Goal: Task Accomplishment & Management: Use online tool/utility

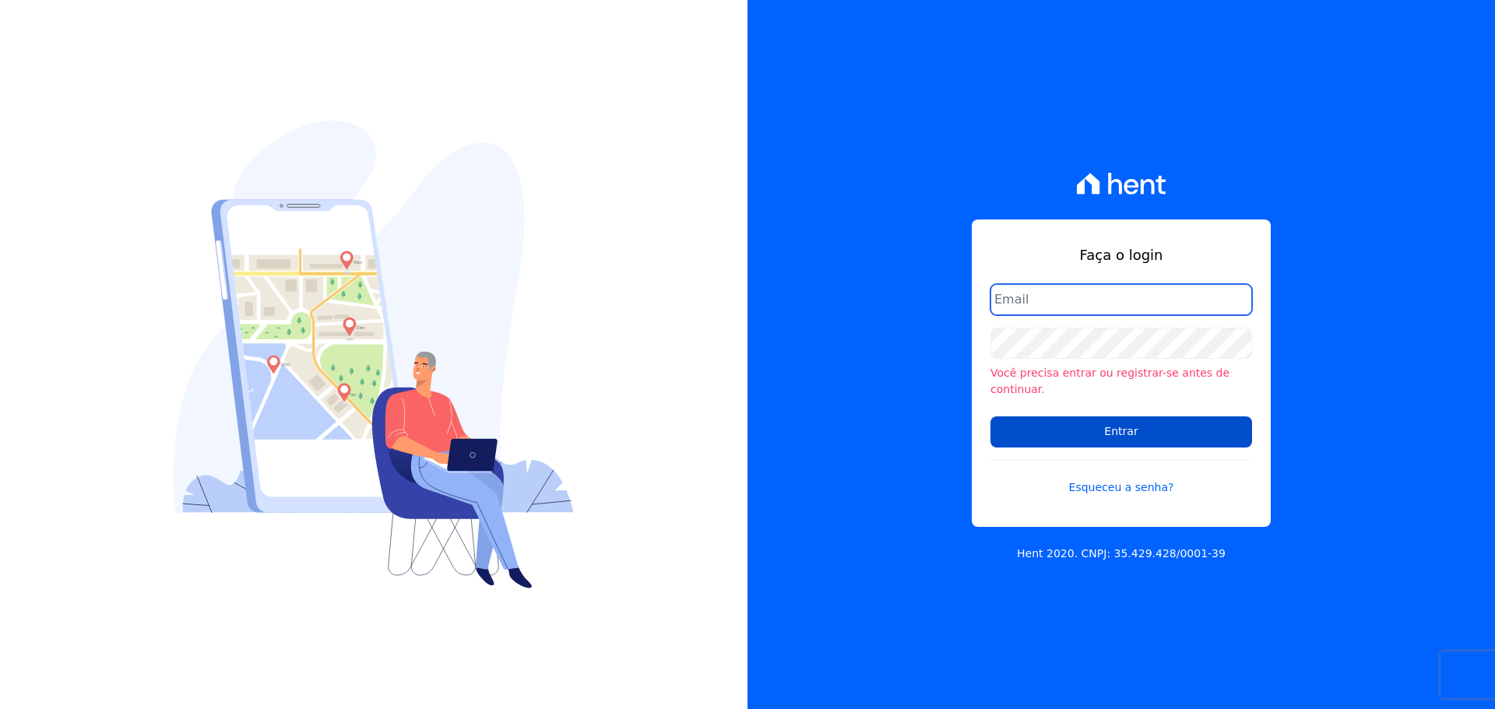
type input "natalie.pereira@habrasconstrutora.com.br"
click at [1168, 422] on input "Entrar" at bounding box center [1121, 432] width 262 height 31
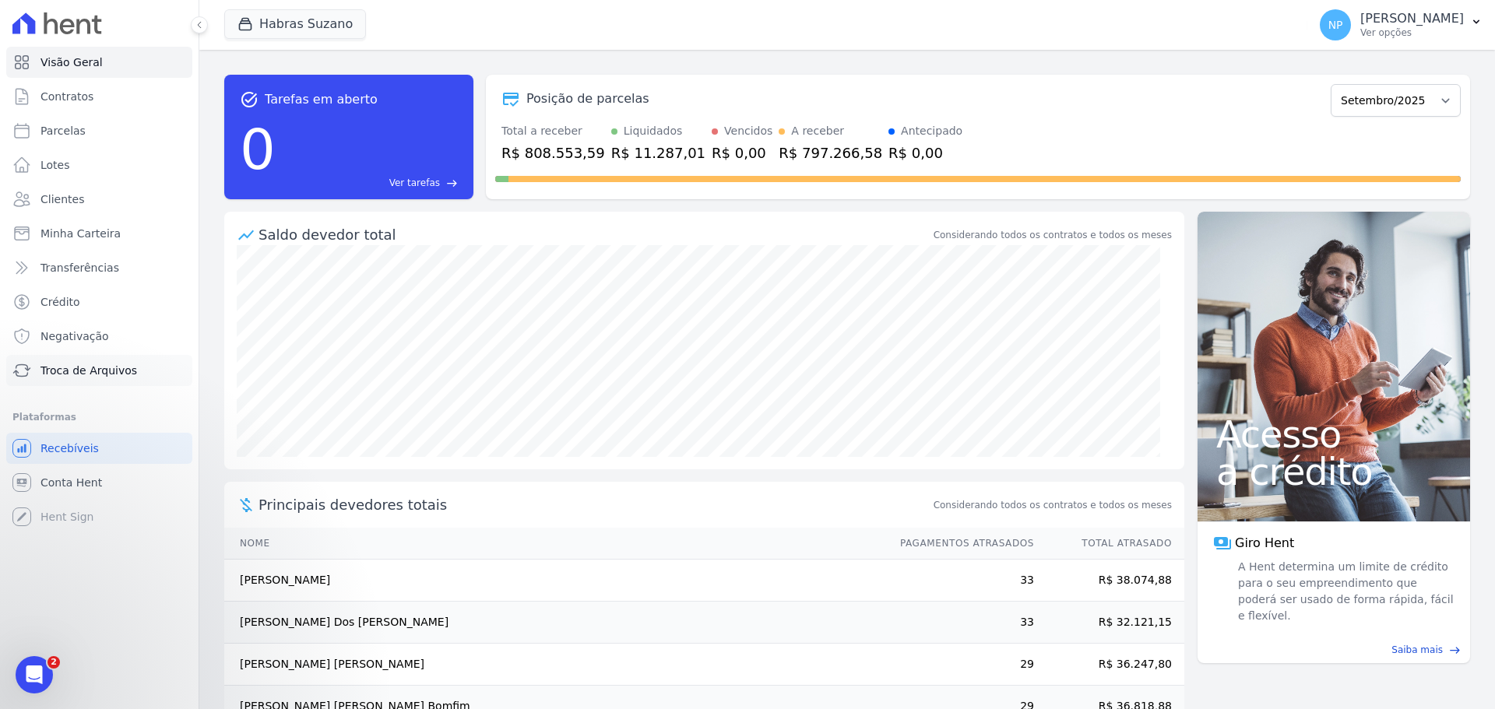
click at [100, 369] on span "Troca de Arquivos" at bounding box center [88, 371] width 97 height 16
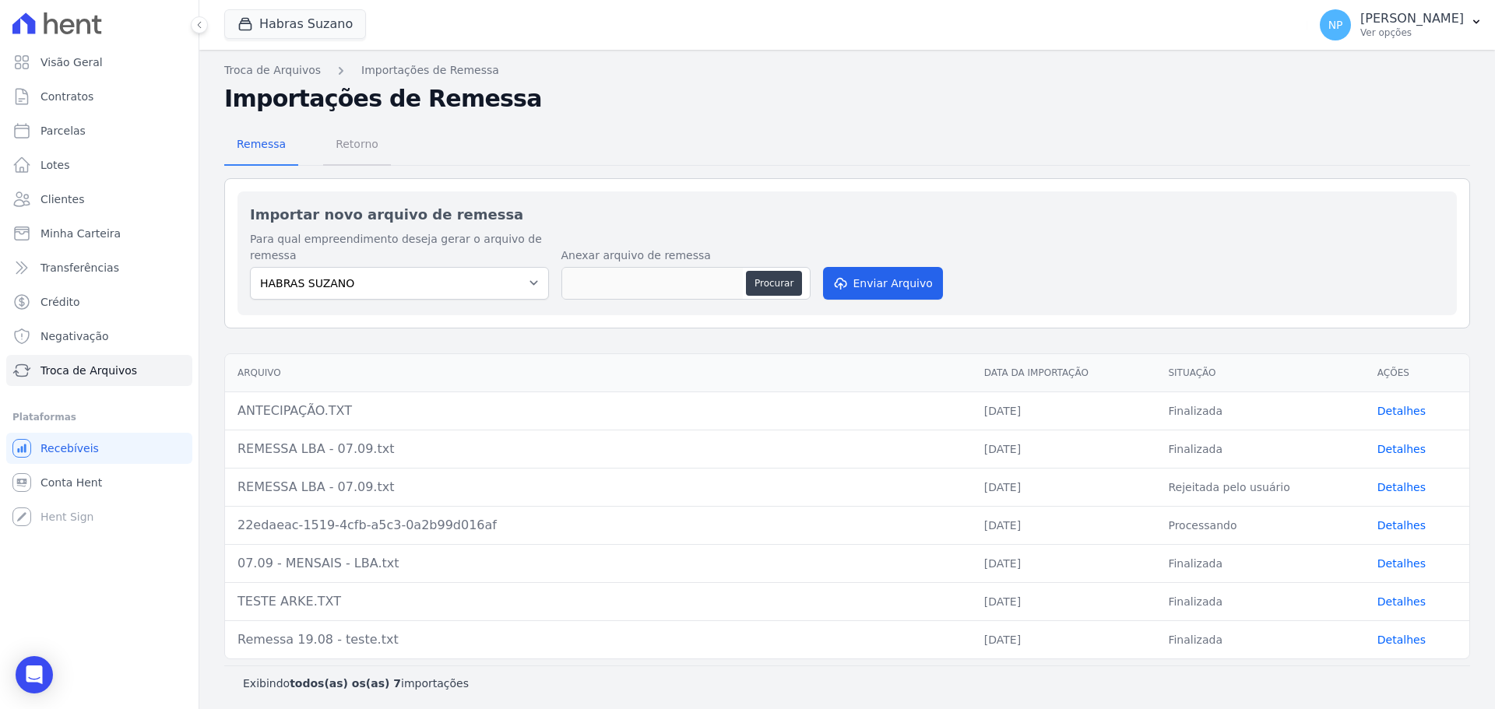
click at [352, 150] on span "Retorno" at bounding box center [357, 143] width 62 height 31
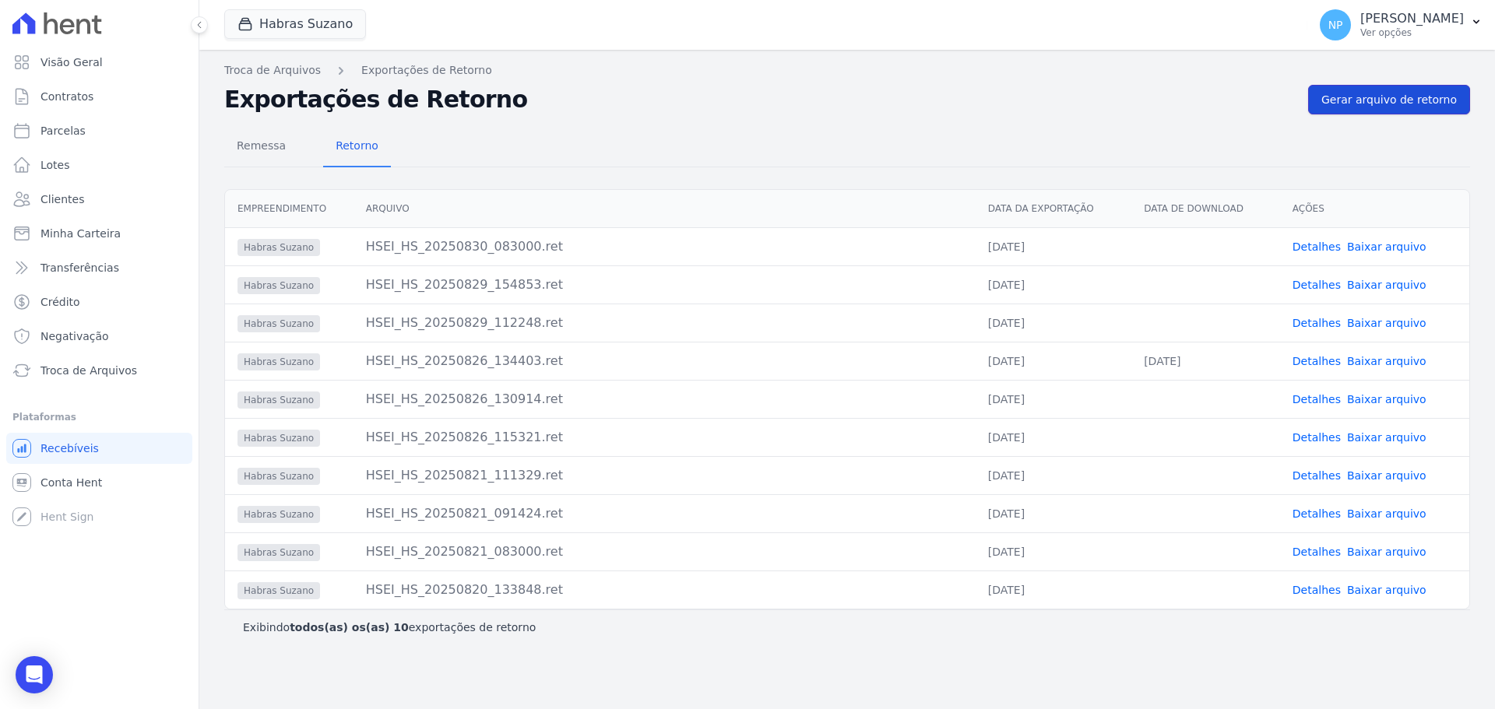
click at [1372, 104] on span "Gerar arquivo de retorno" at bounding box center [1388, 100] width 135 height 16
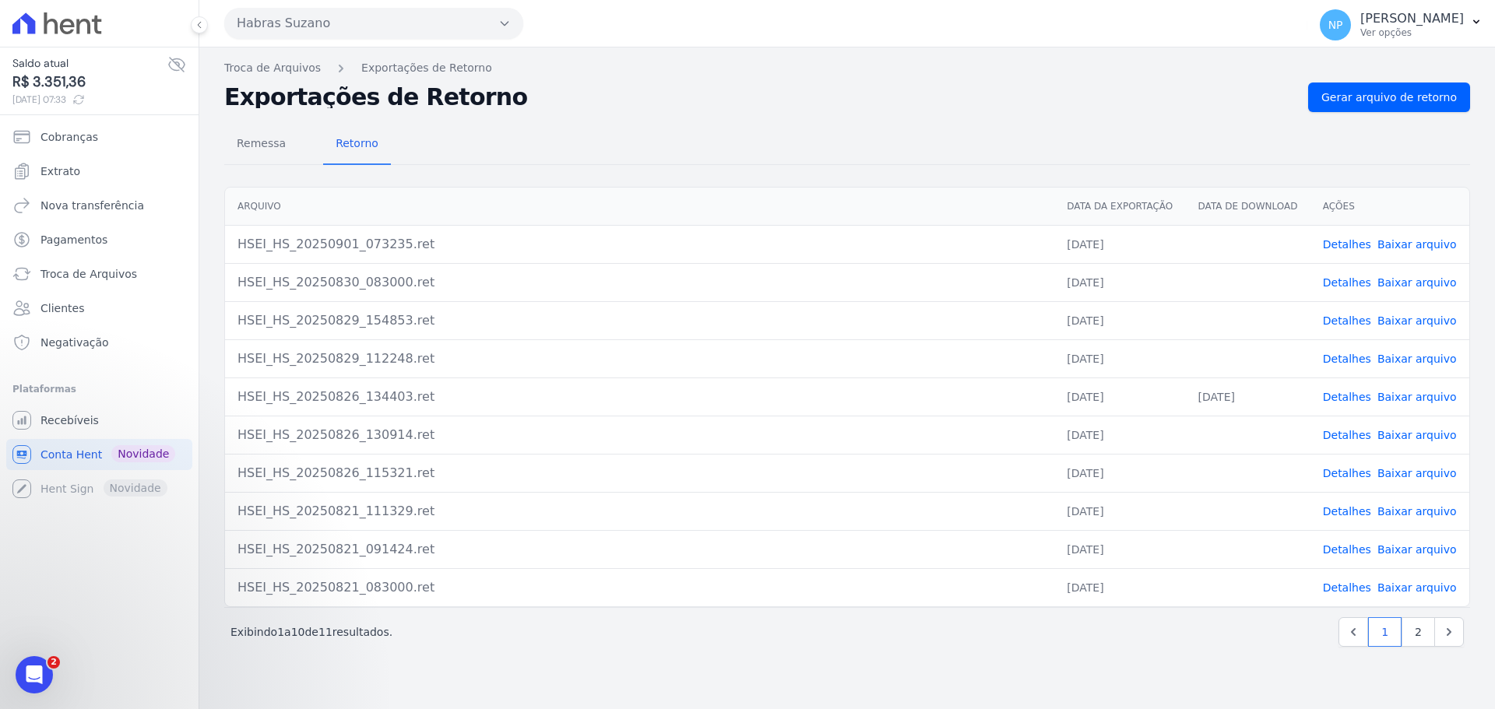
click at [1410, 434] on link "Baixar arquivo" at bounding box center [1416, 435] width 79 height 12
drag, startPoint x: 410, startPoint y: 436, endPoint x: 428, endPoint y: 436, distance: 18.7
click at [428, 436] on div "HSEI_HS_20250826_130914.ret" at bounding box center [639, 435] width 804 height 19
click at [1334, 399] on link "Detalhes" at bounding box center [1347, 397] width 48 height 12
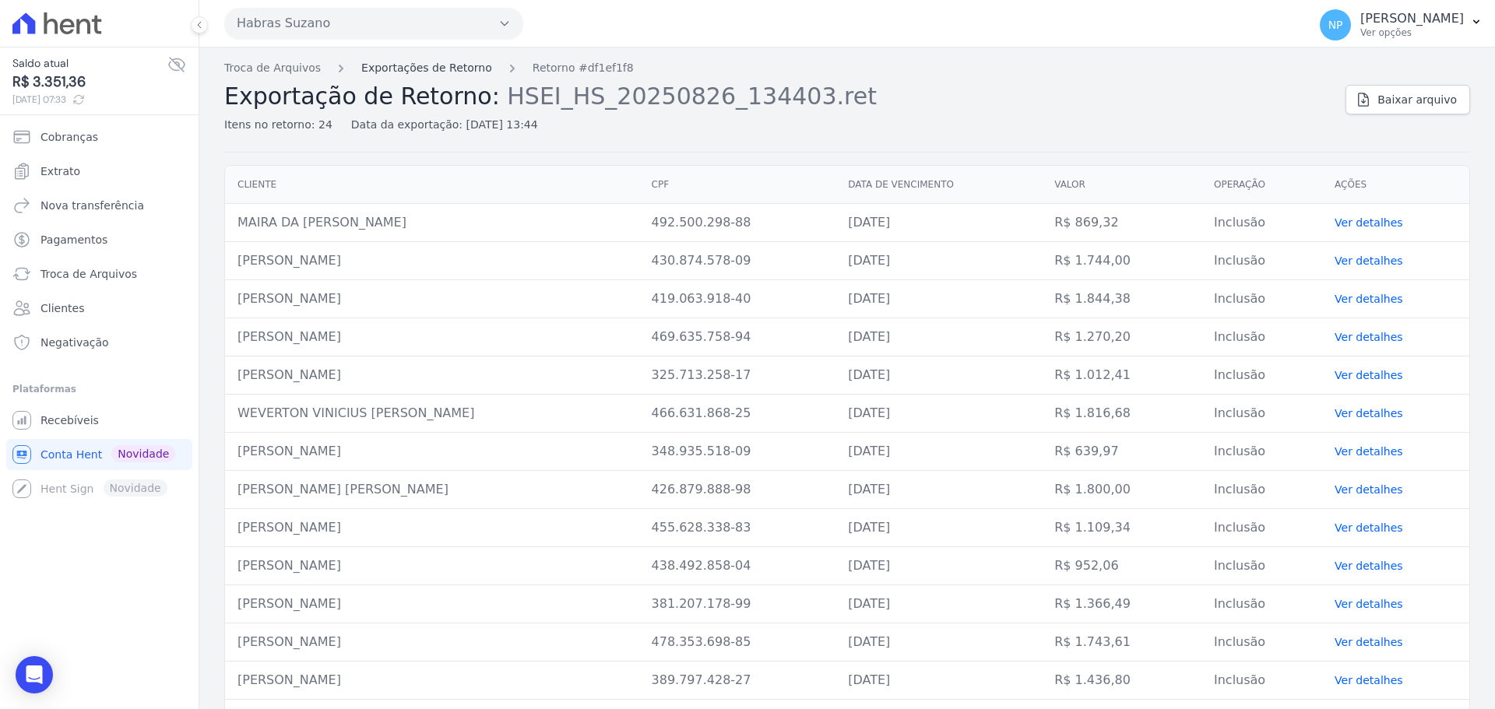
click at [441, 71] on link "Exportações de Retorno" at bounding box center [426, 68] width 131 height 16
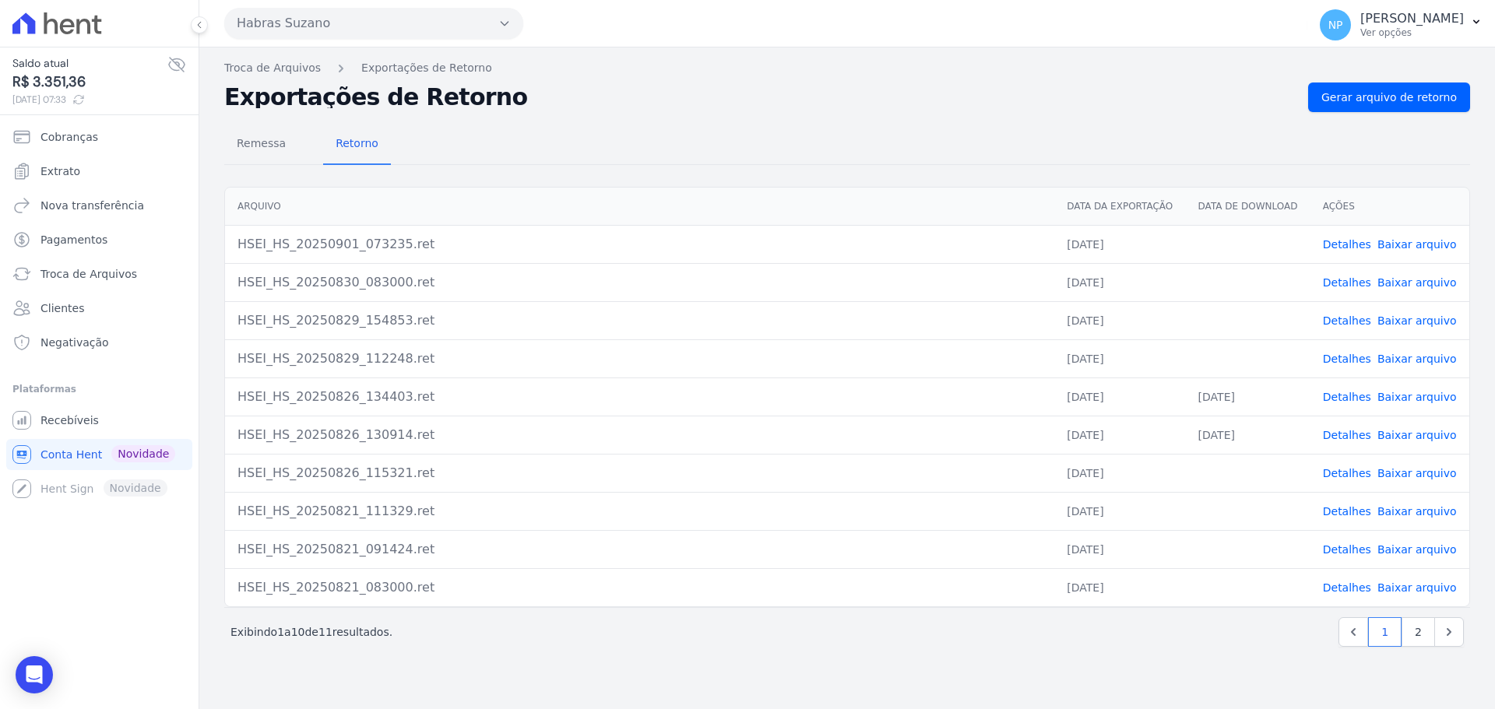
click at [1350, 358] on link "Detalhes" at bounding box center [1347, 359] width 48 height 12
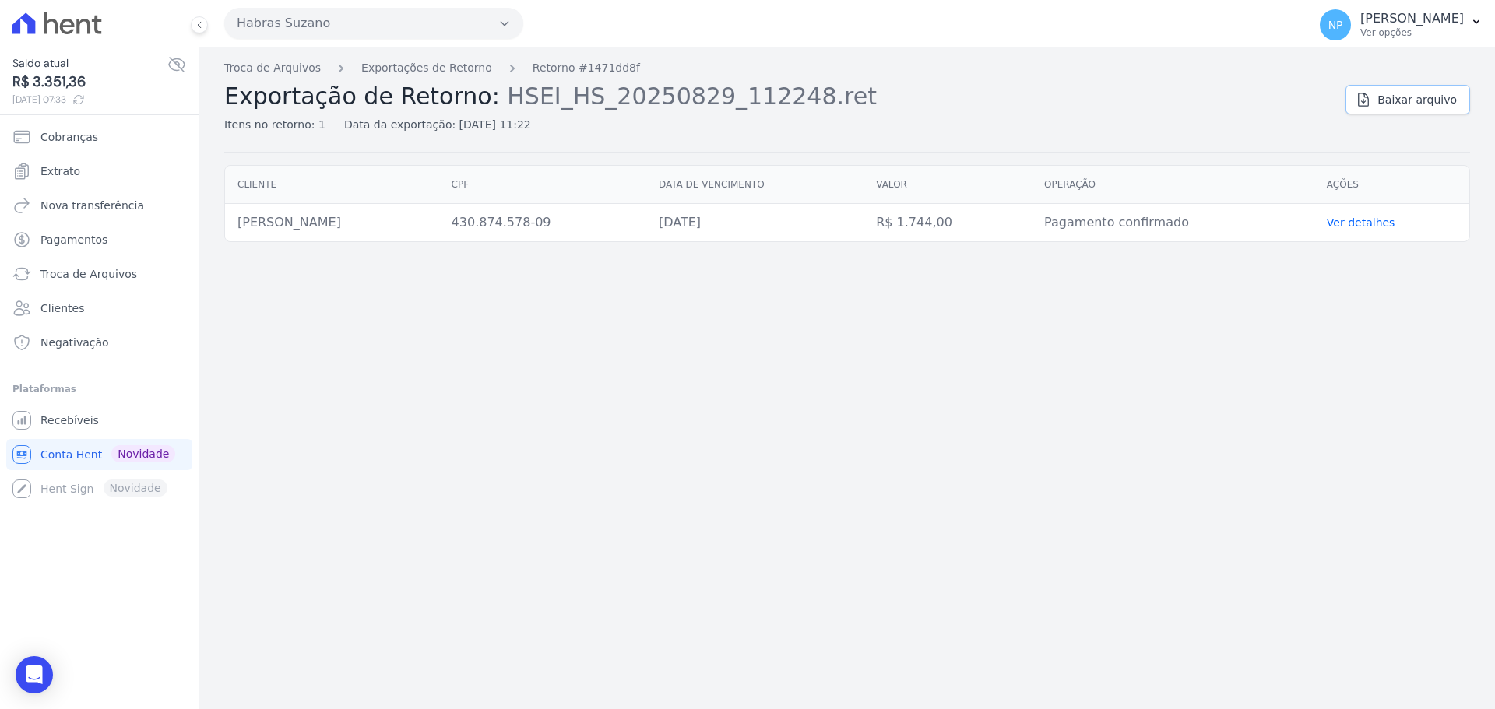
click at [1400, 102] on span "Baixar arquivo" at bounding box center [1416, 100] width 79 height 16
click at [432, 75] on link "Exportações de Retorno" at bounding box center [426, 68] width 131 height 16
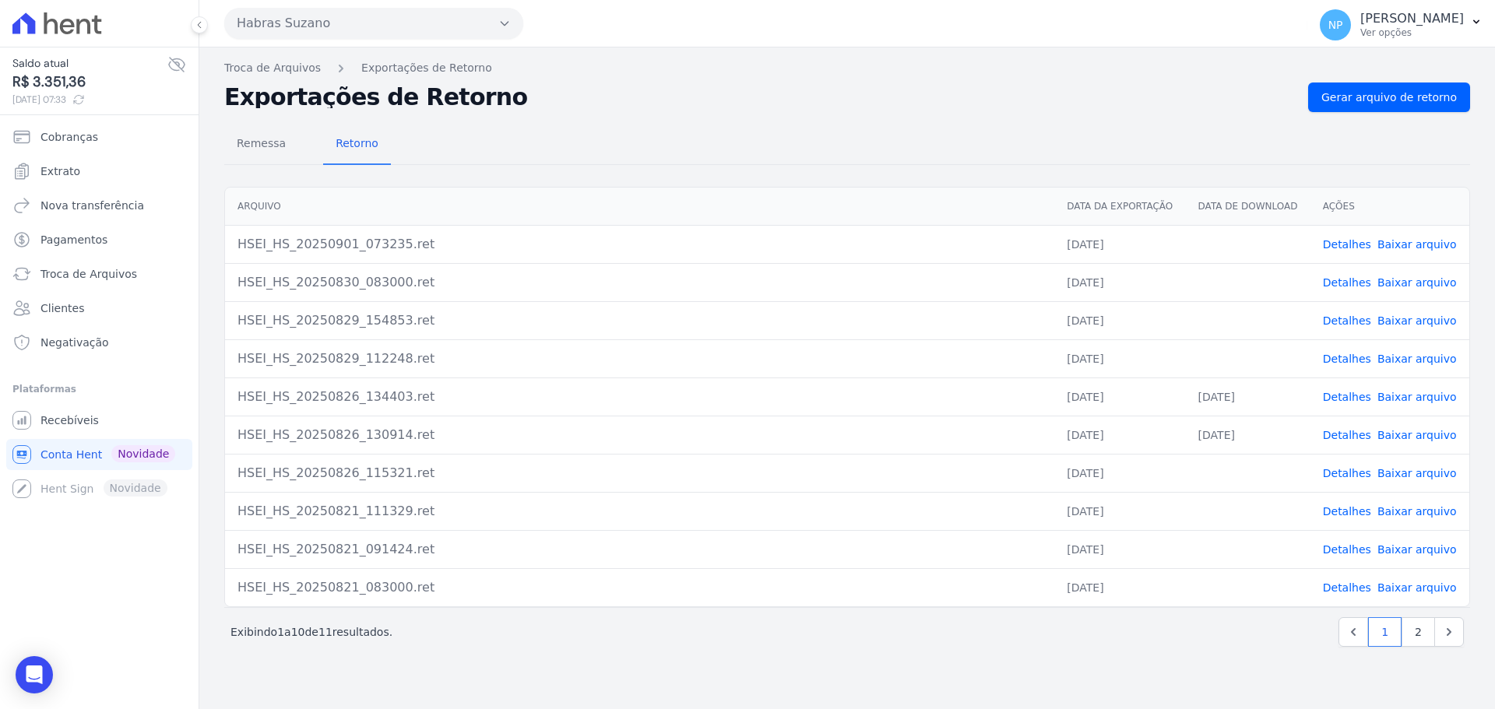
click at [1356, 321] on link "Detalhes" at bounding box center [1347, 321] width 48 height 12
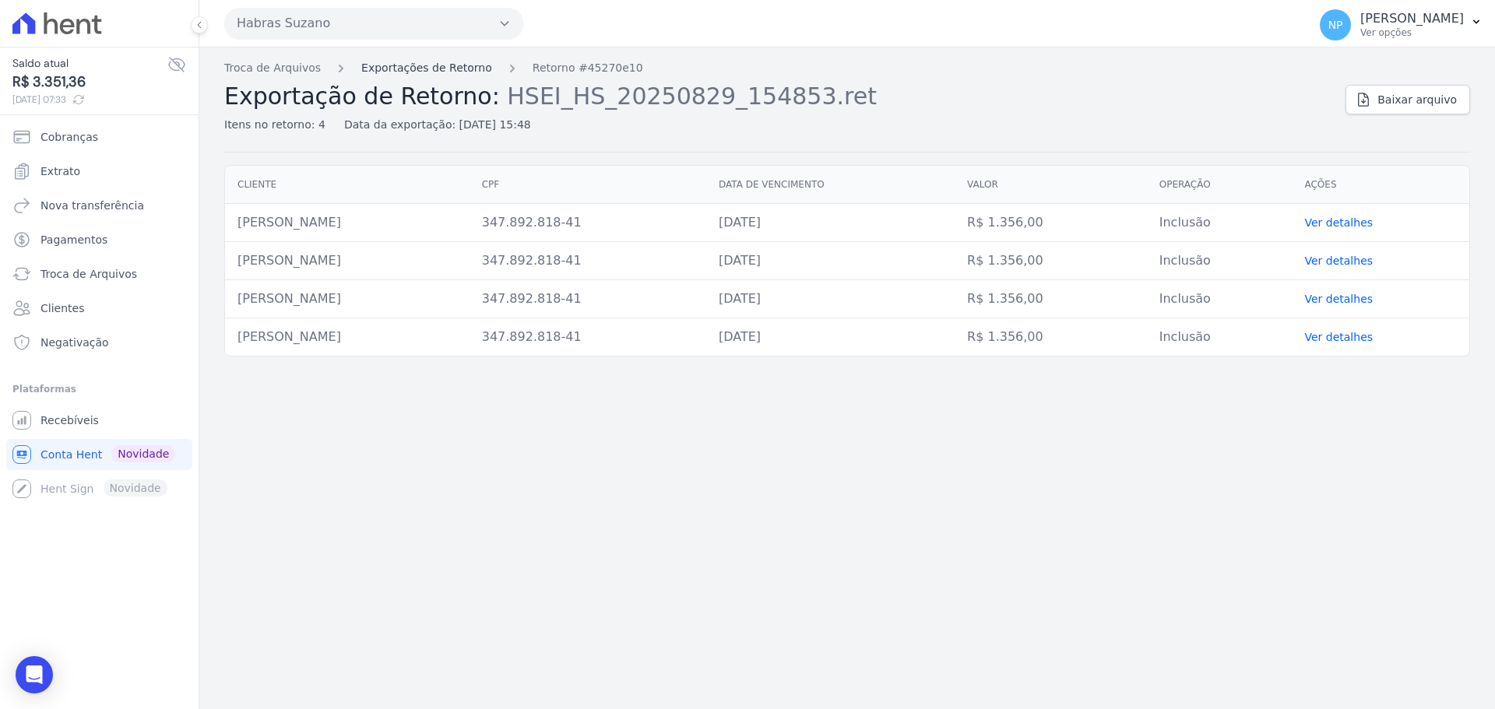
click at [417, 72] on link "Exportações de Retorno" at bounding box center [426, 68] width 131 height 16
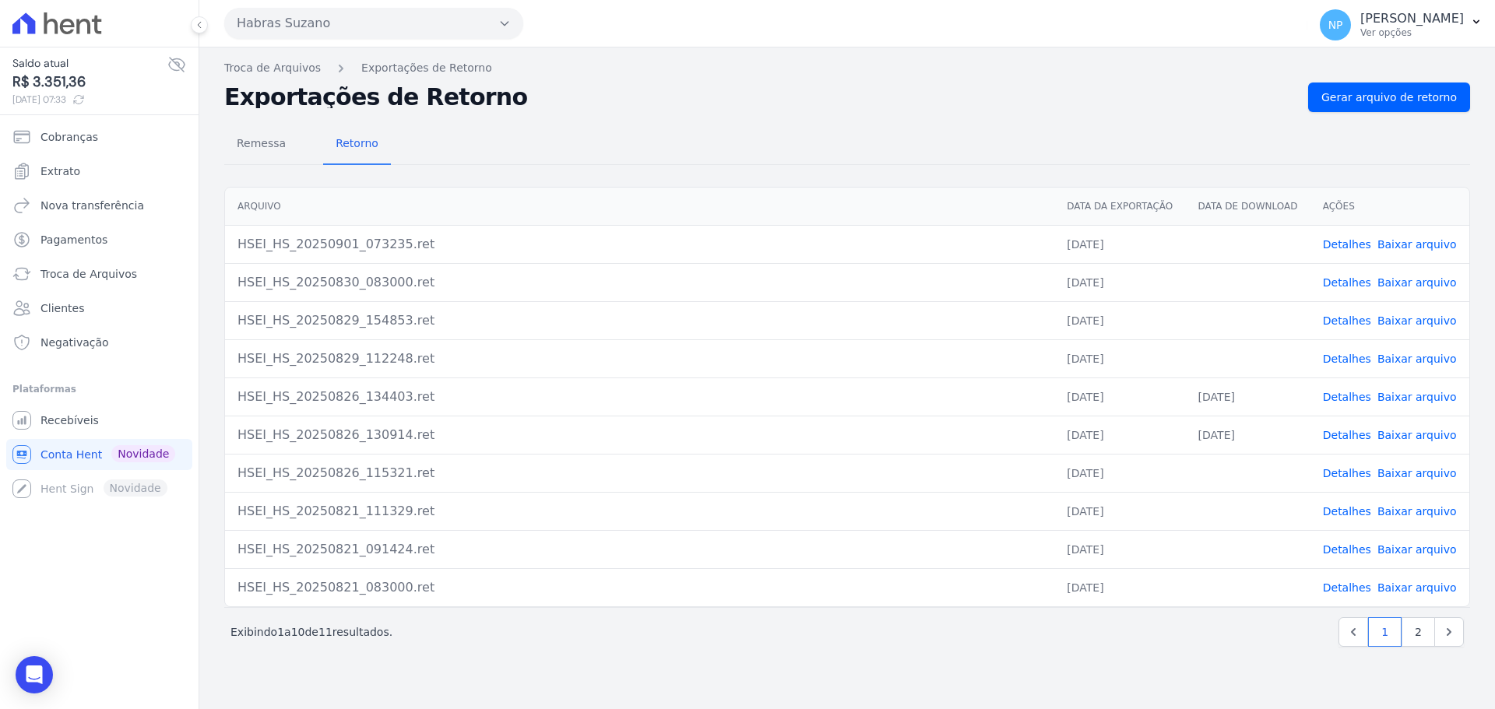
click at [1334, 278] on link "Detalhes" at bounding box center [1347, 282] width 48 height 12
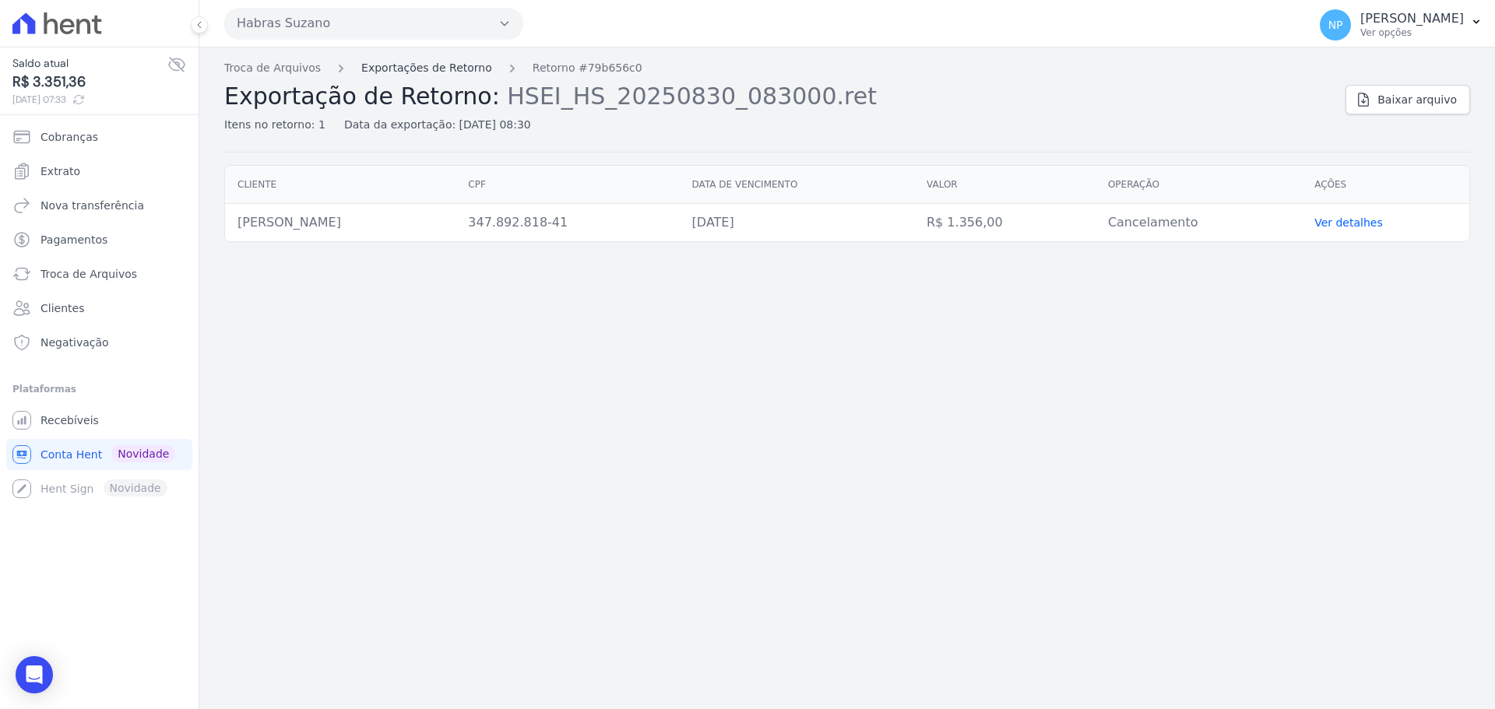
click at [381, 73] on link "Exportações de Retorno" at bounding box center [426, 68] width 131 height 16
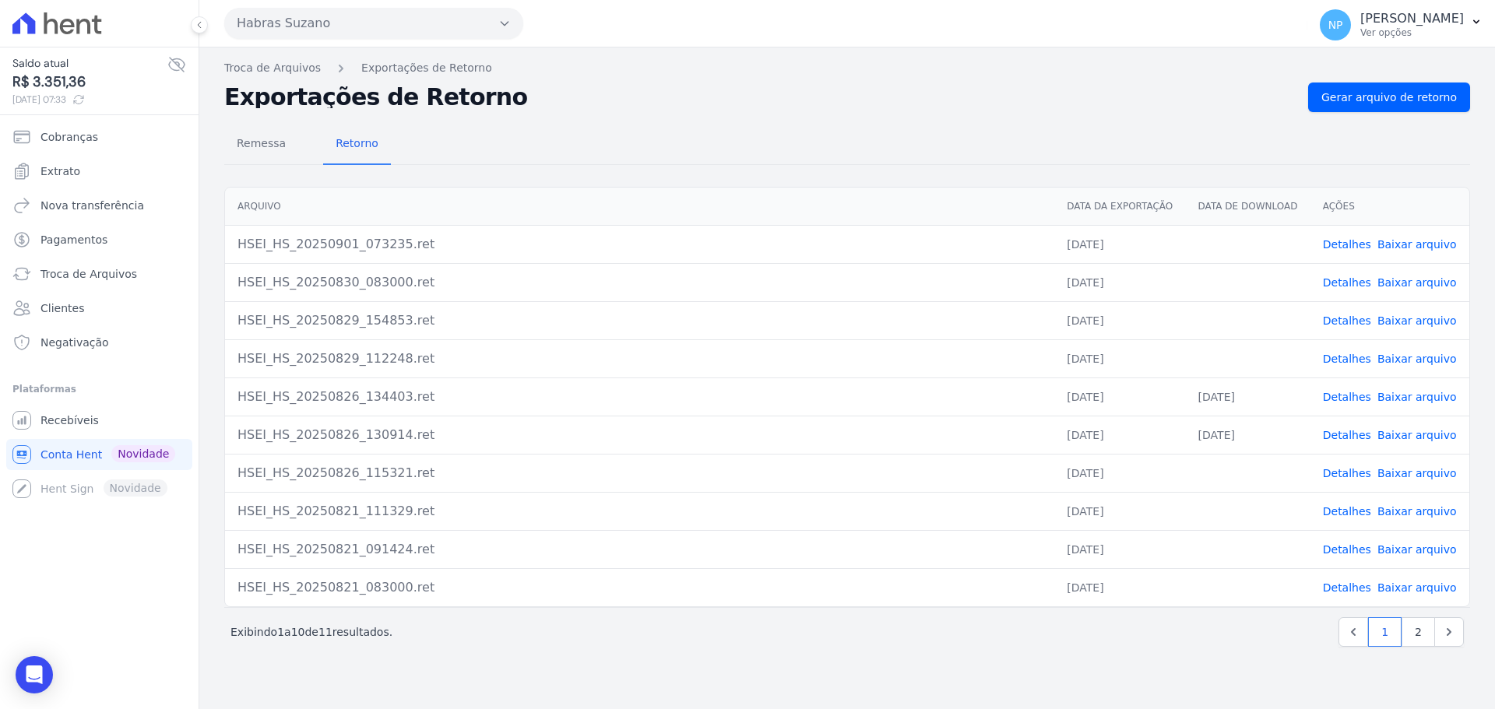
click at [1360, 240] on link "Detalhes" at bounding box center [1347, 244] width 48 height 12
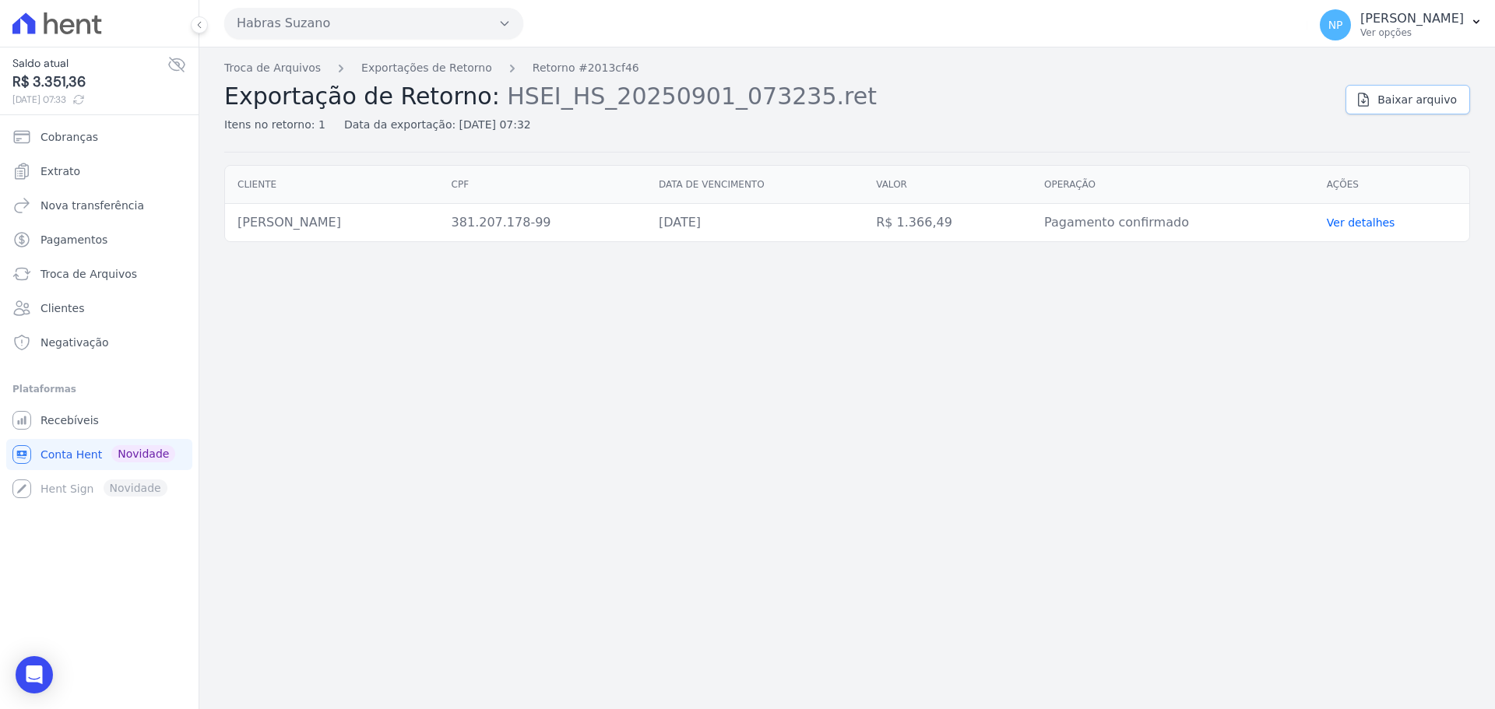
click at [1424, 107] on link "Baixar arquivo" at bounding box center [1407, 100] width 125 height 30
click at [400, 69] on link "Exportações de Retorno" at bounding box center [426, 68] width 131 height 16
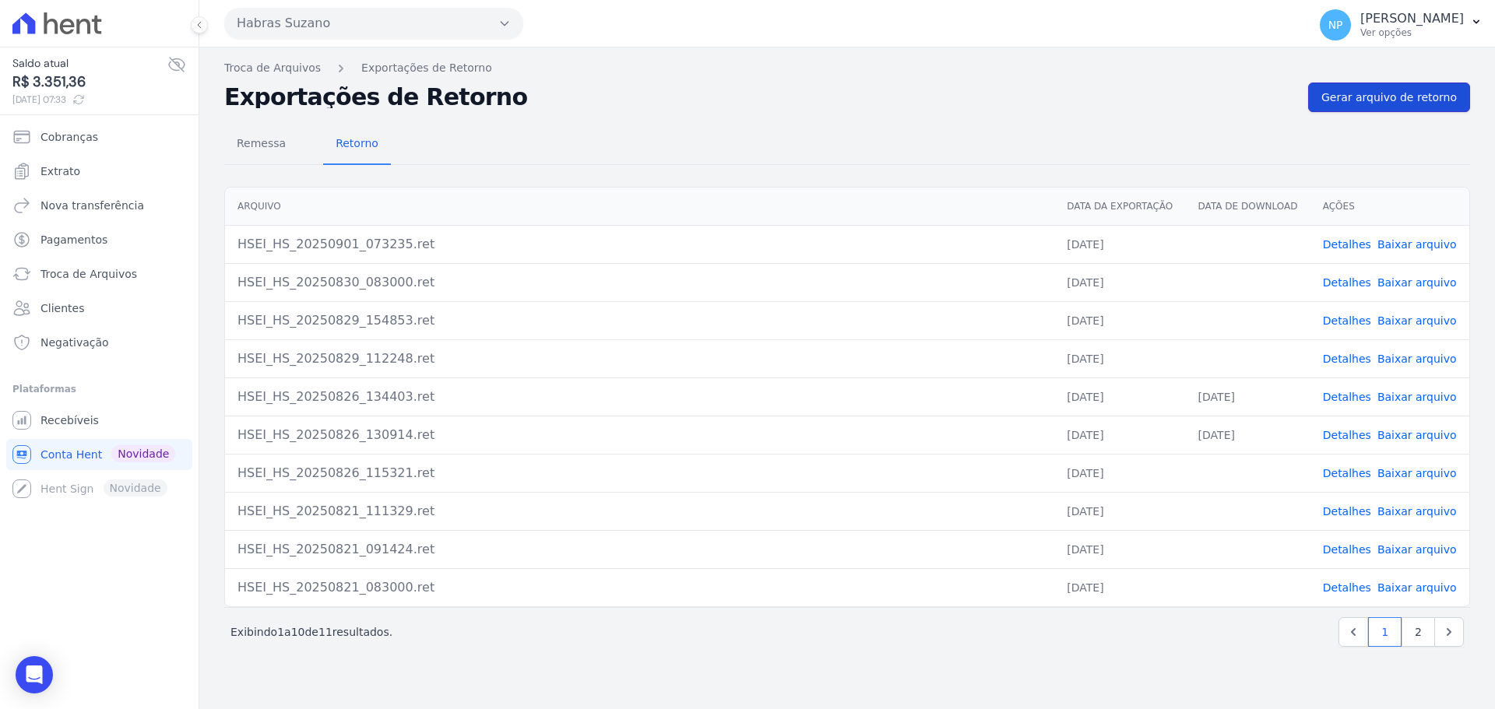
click at [1362, 97] on span "Gerar arquivo de retorno" at bounding box center [1388, 98] width 135 height 16
click at [91, 419] on span "Recebíveis" at bounding box center [69, 421] width 58 height 16
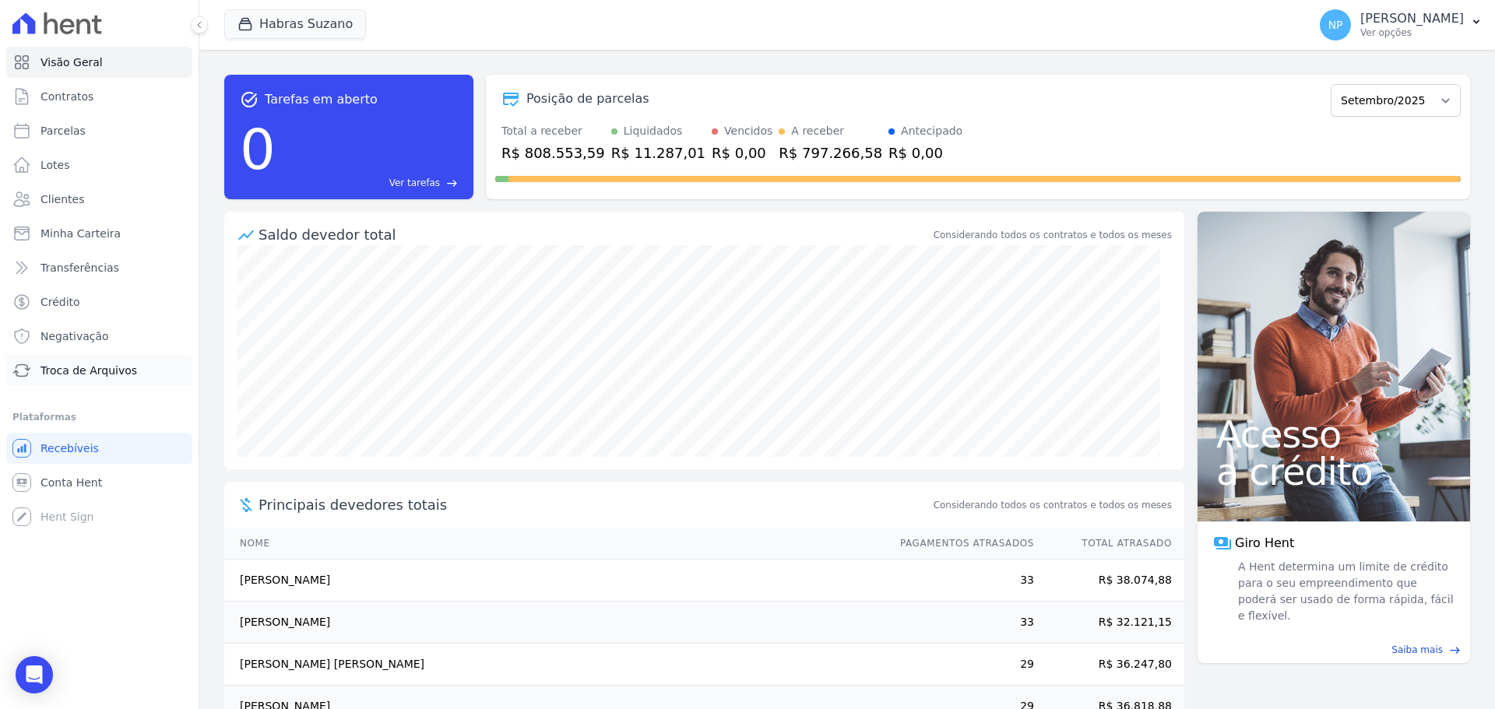
click at [104, 367] on span "Troca de Arquivos" at bounding box center [88, 371] width 97 height 16
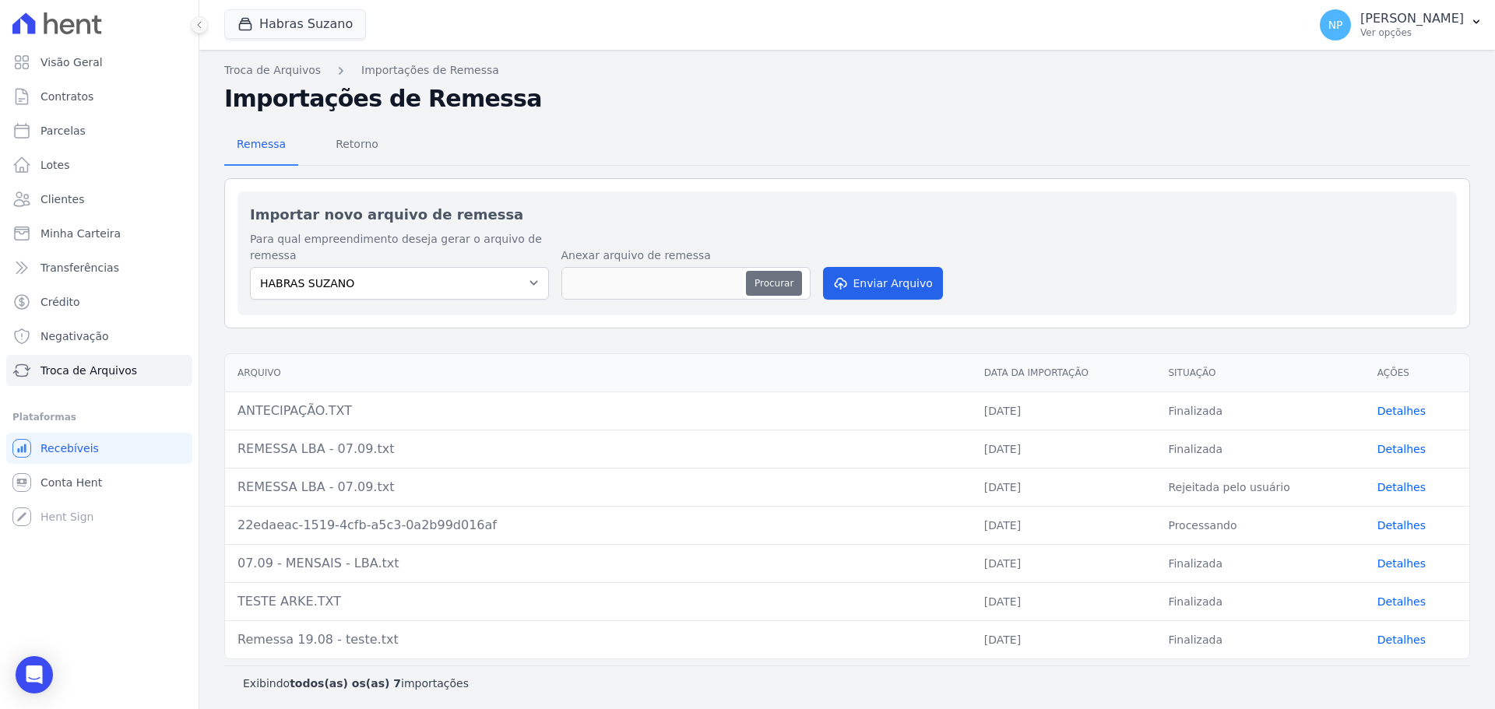
click at [769, 271] on button "Procurar" at bounding box center [774, 283] width 56 height 25
type input "Antecipação - Willian Soares.txt"
click at [870, 271] on button "Enviar Arquivo" at bounding box center [883, 283] width 120 height 33
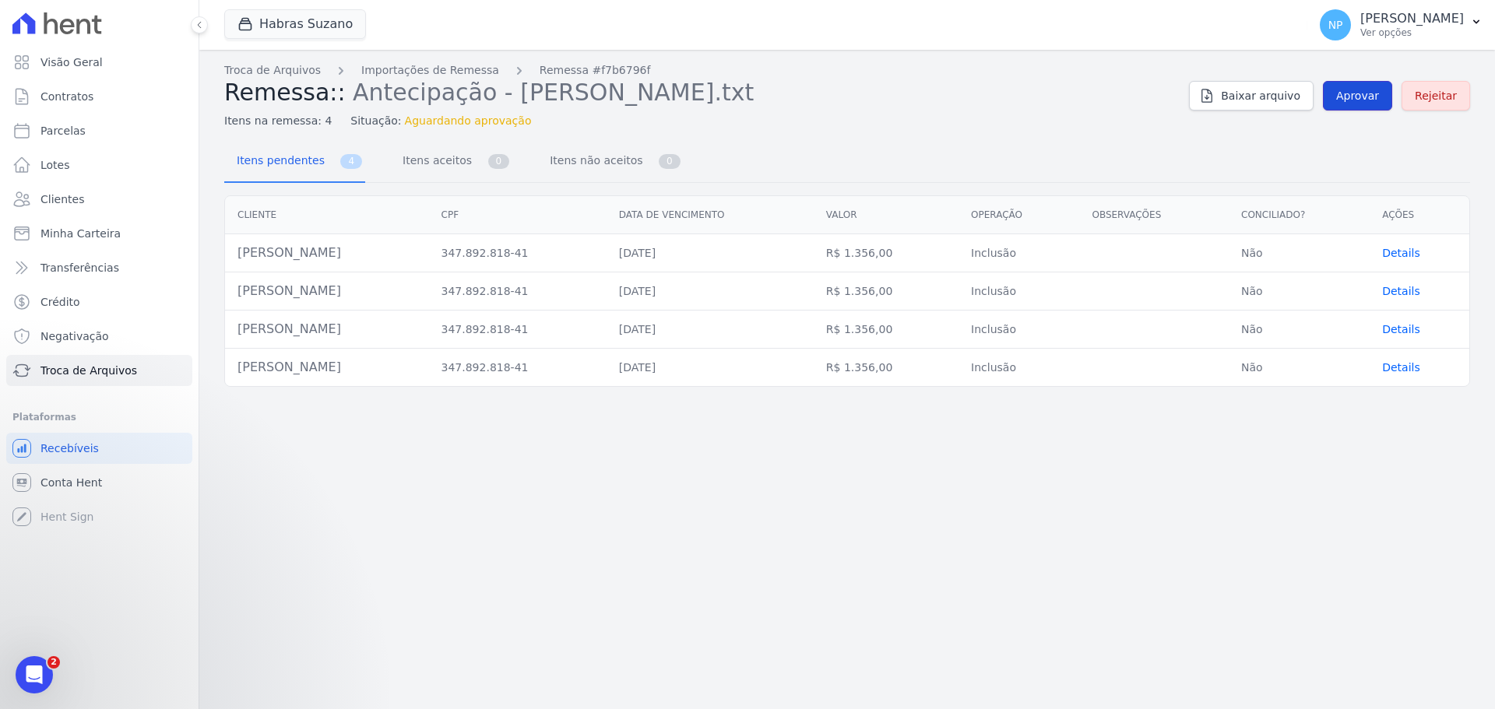
click at [1362, 107] on link "Aprovar" at bounding box center [1357, 96] width 69 height 30
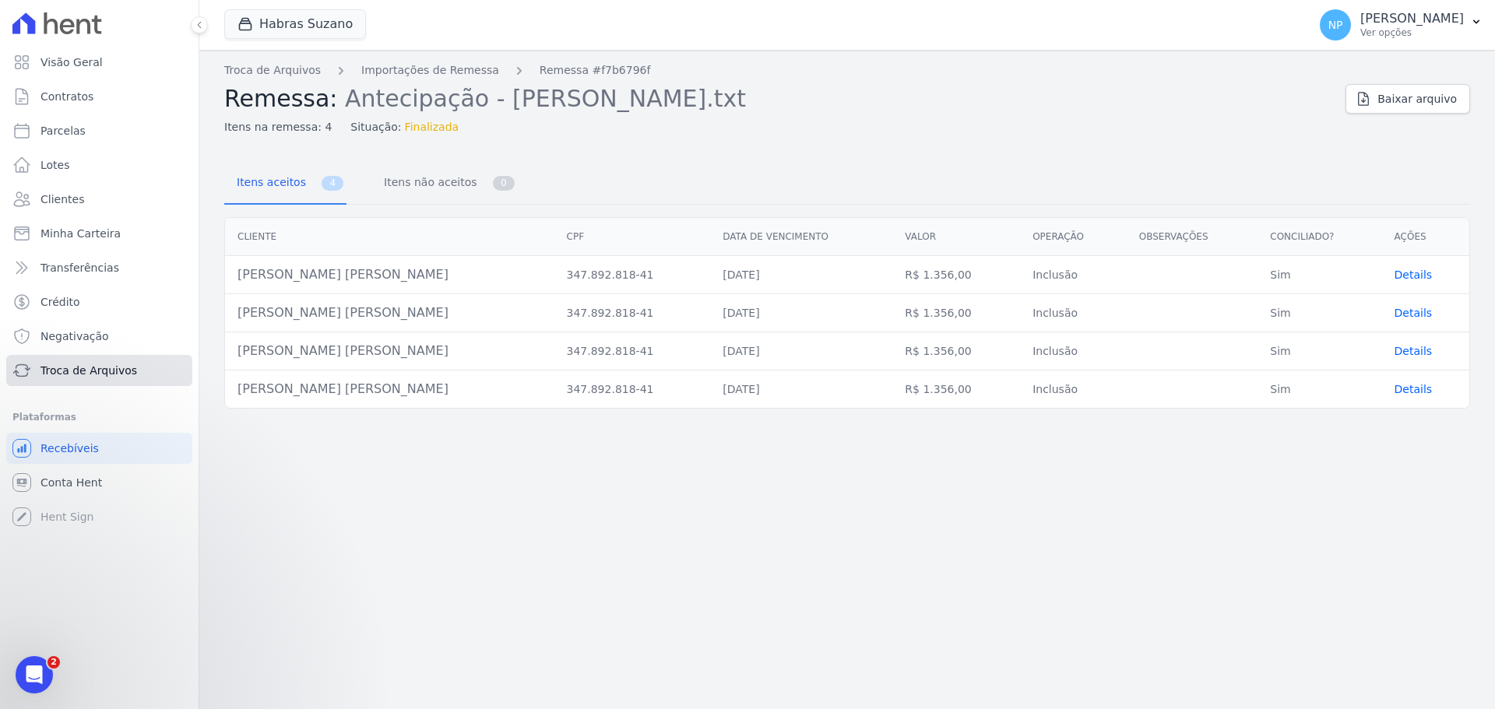
click at [128, 374] on span "Troca de Arquivos" at bounding box center [88, 371] width 97 height 16
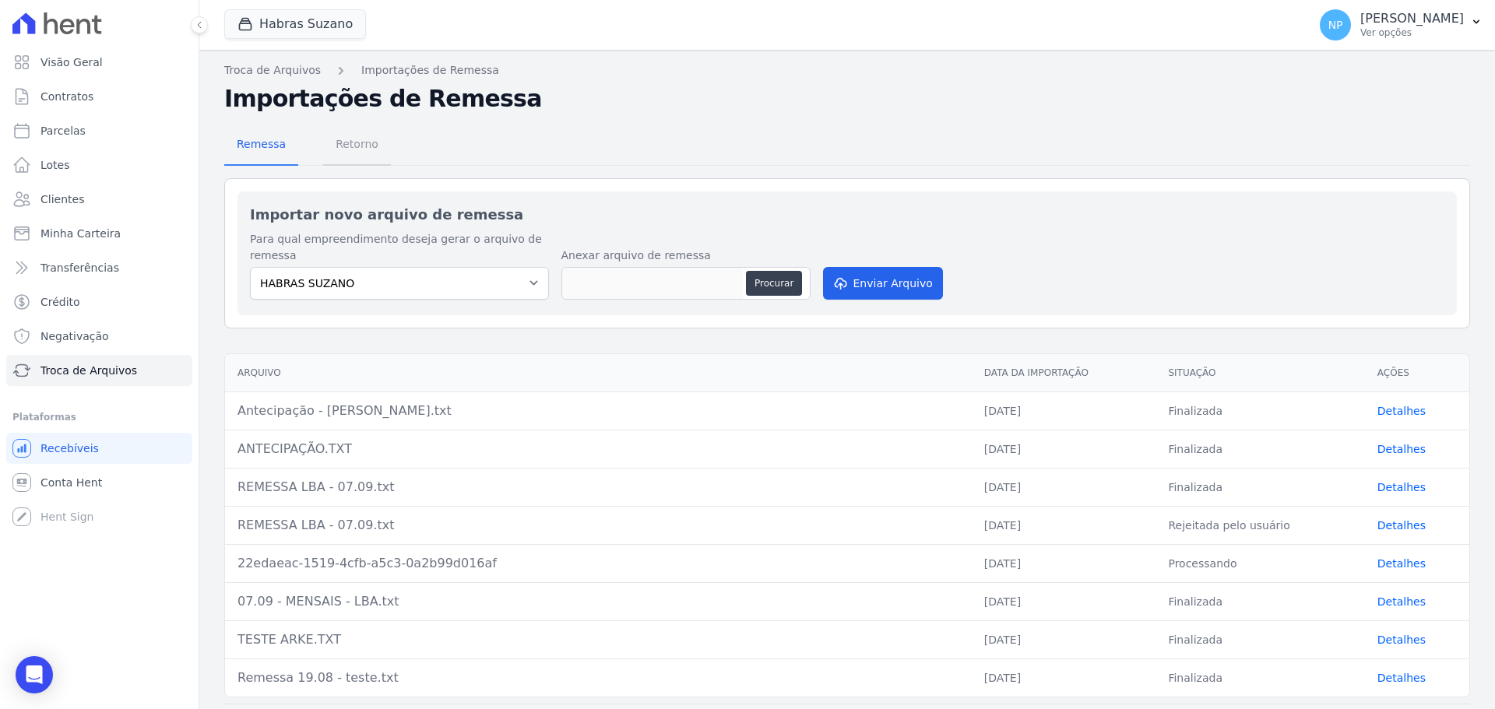
click at [364, 146] on span "Retorno" at bounding box center [357, 143] width 62 height 31
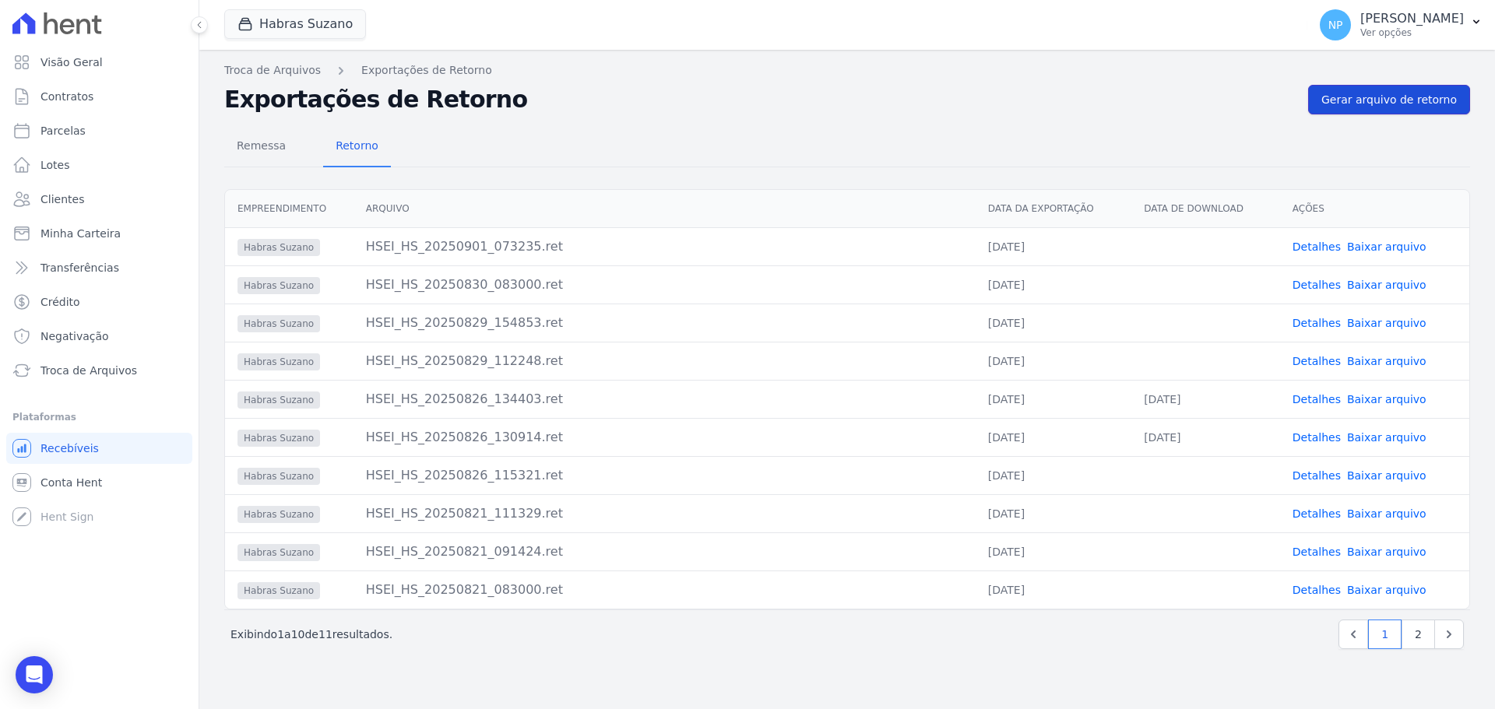
click at [1396, 93] on span "Gerar arquivo de retorno" at bounding box center [1388, 100] width 135 height 16
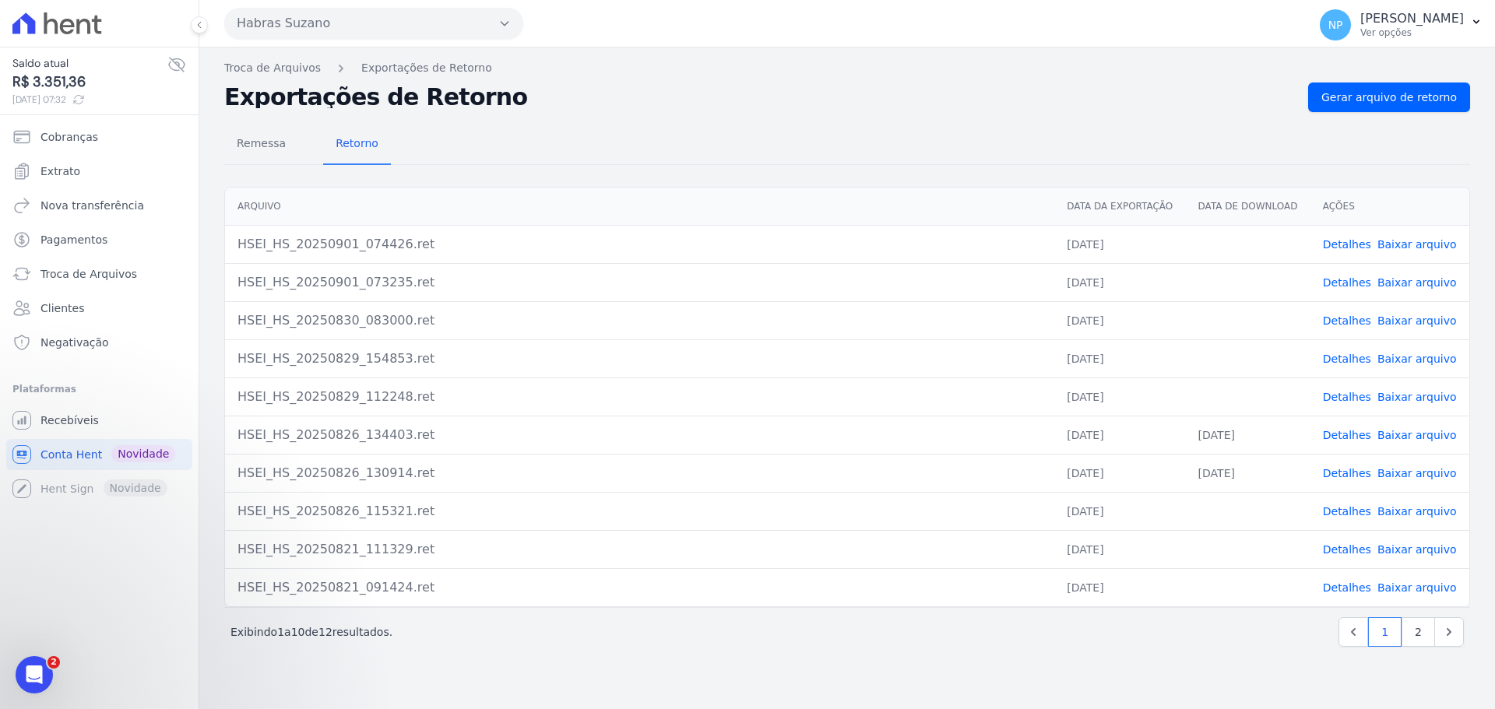
click at [1420, 245] on link "Baixar arquivo" at bounding box center [1416, 244] width 79 height 12
click at [1338, 241] on link "Detalhes" at bounding box center [1347, 244] width 48 height 12
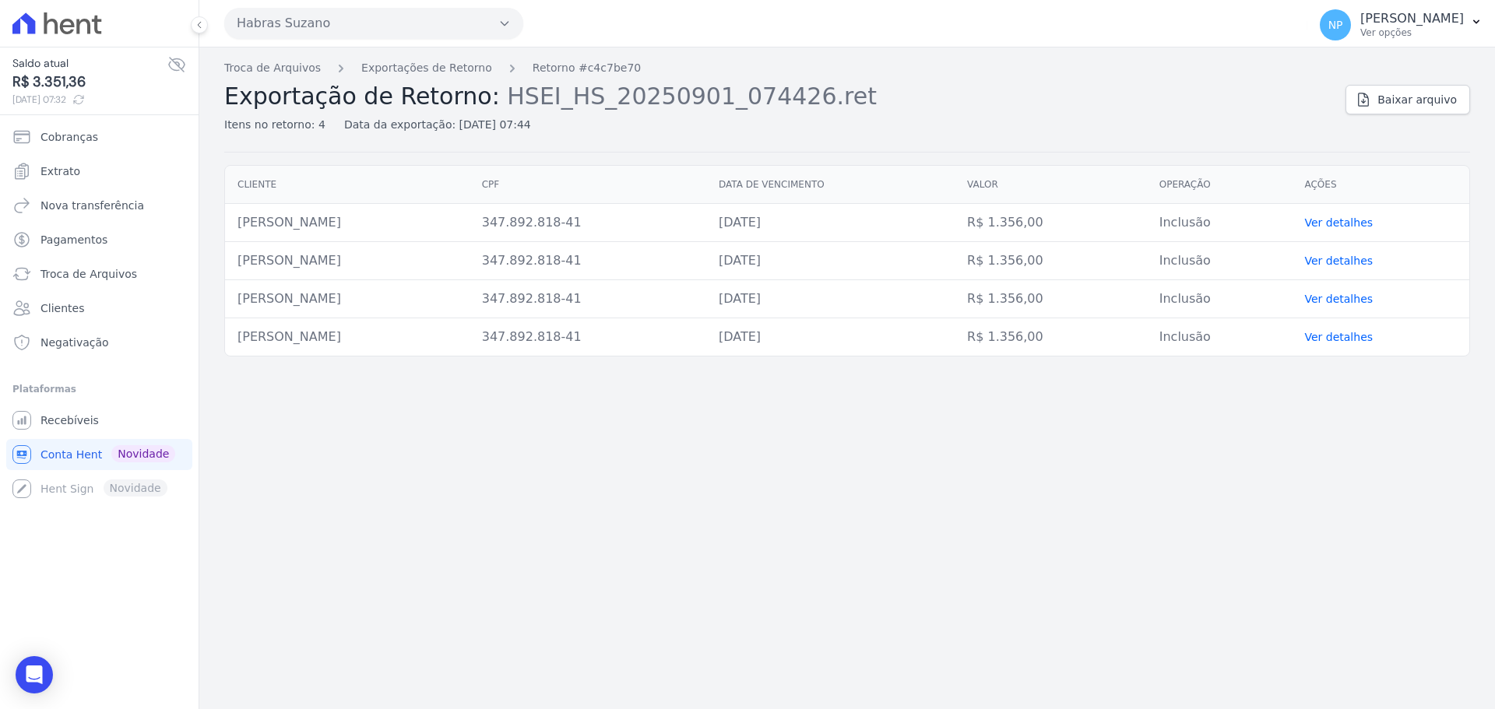
click at [1355, 224] on link "Ver detalhes" at bounding box center [1338, 222] width 69 height 12
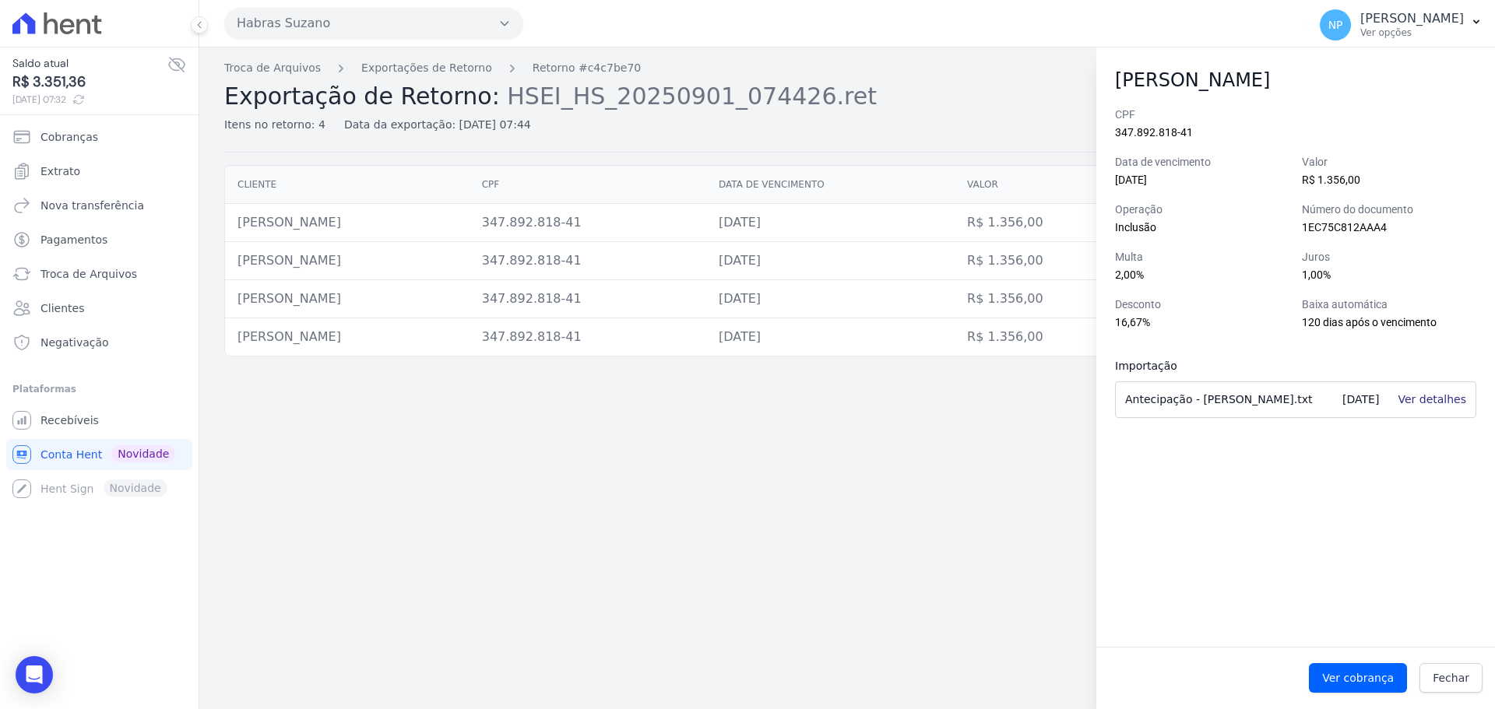
click at [1426, 395] on link "Ver detalhes" at bounding box center [1431, 399] width 69 height 12
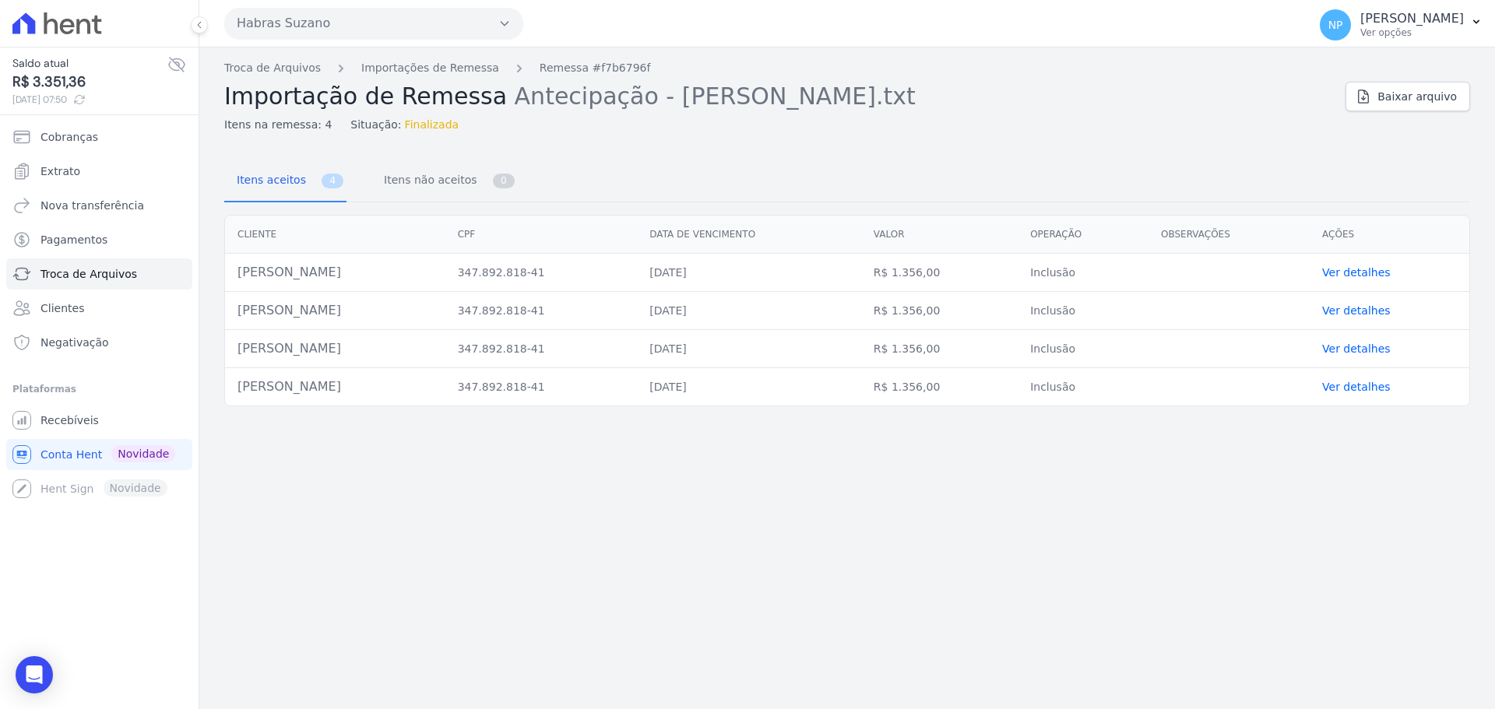
click at [1373, 272] on link "Ver detalhes" at bounding box center [1356, 272] width 69 height 12
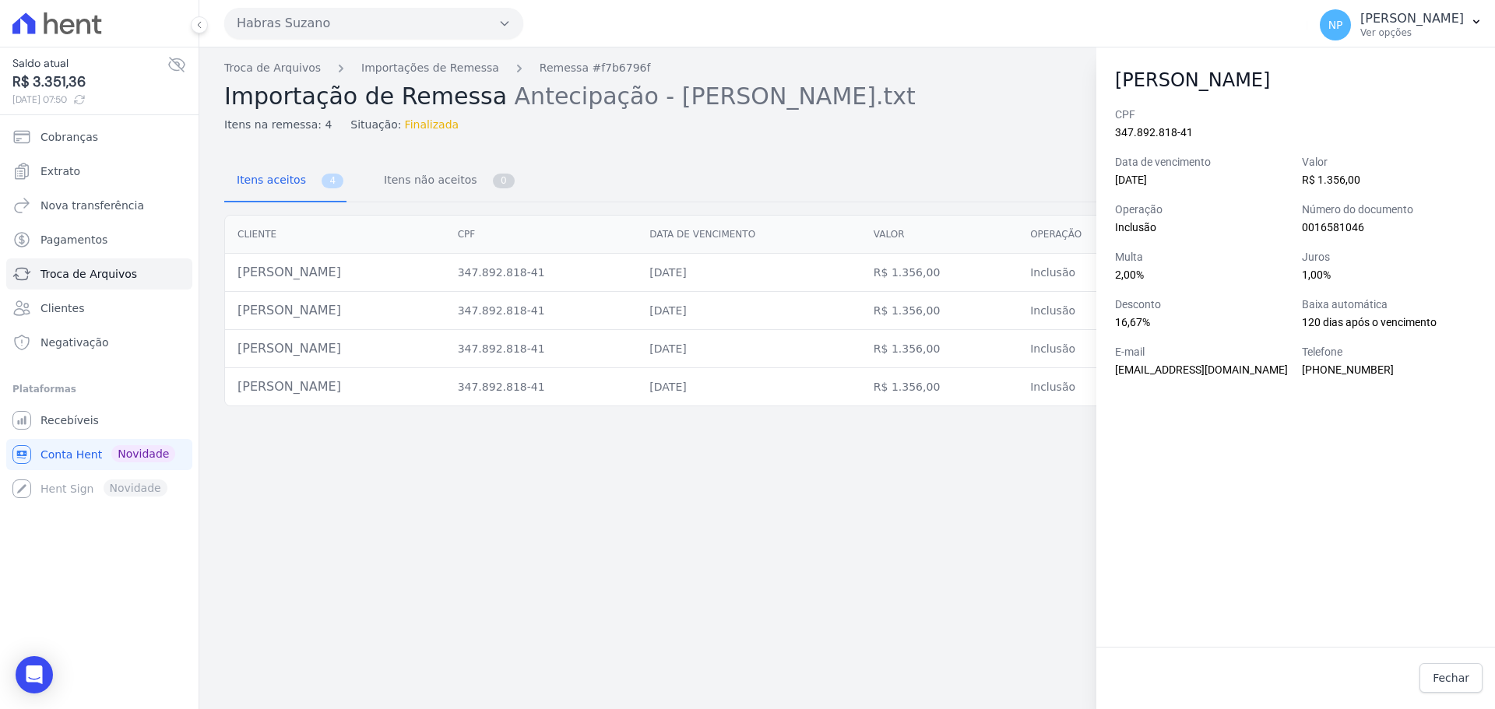
click at [596, 441] on div "Troca de Arquivos Importações de Remessa Remessa #f7b6796f Importação de Remess…" at bounding box center [846, 378] width 1295 height 662
drag, startPoint x: 586, startPoint y: 154, endPoint x: 596, endPoint y: 157, distance: 9.8
click at [592, 156] on div "Itens aceitos 4 Itens não aceitos 0 Cliente CPF Data de vencimento Valor Operaç…" at bounding box center [847, 276] width 1246 height 261
click at [1456, 689] on link "Fechar" at bounding box center [1450, 678] width 63 height 30
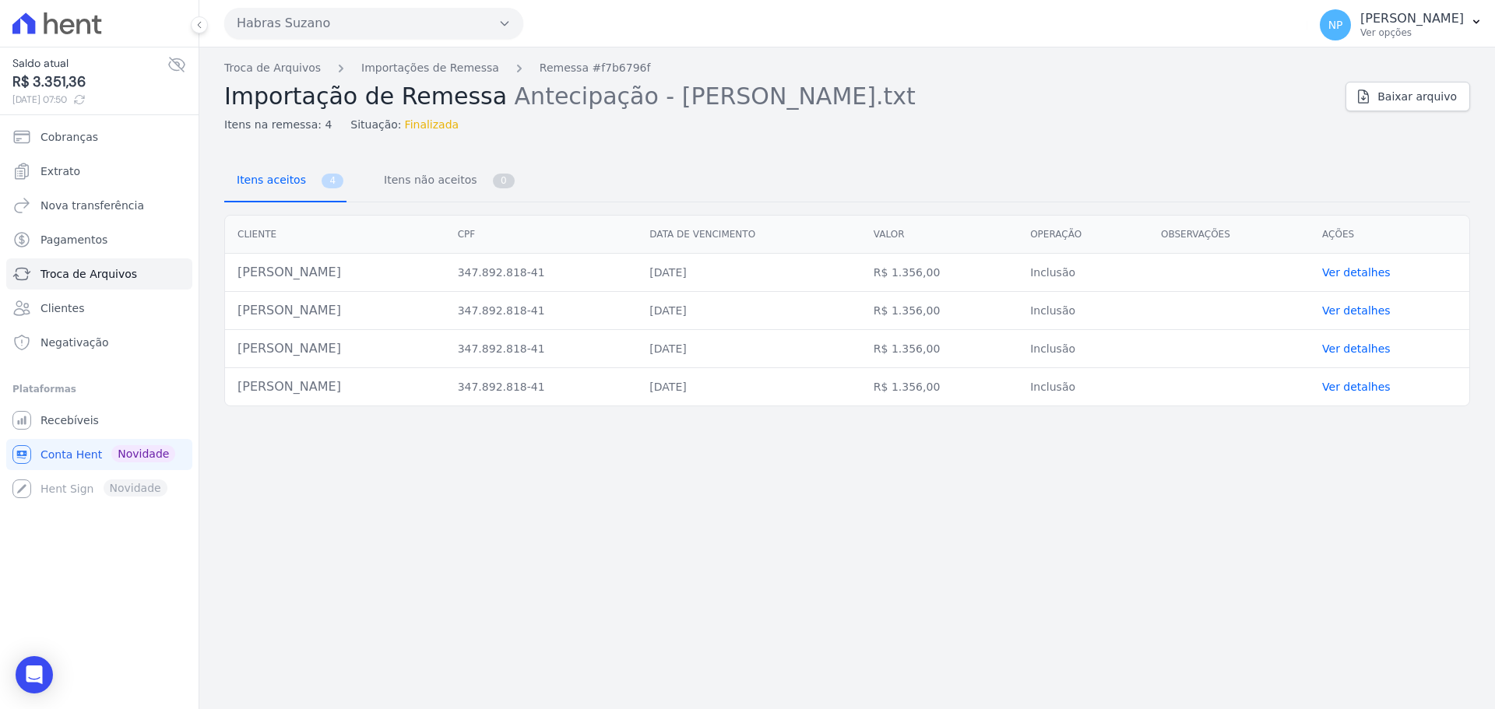
click at [258, 183] on span "Itens aceitos" at bounding box center [268, 179] width 82 height 31
click at [411, 71] on link "Importações de Remessa" at bounding box center [430, 68] width 138 height 16
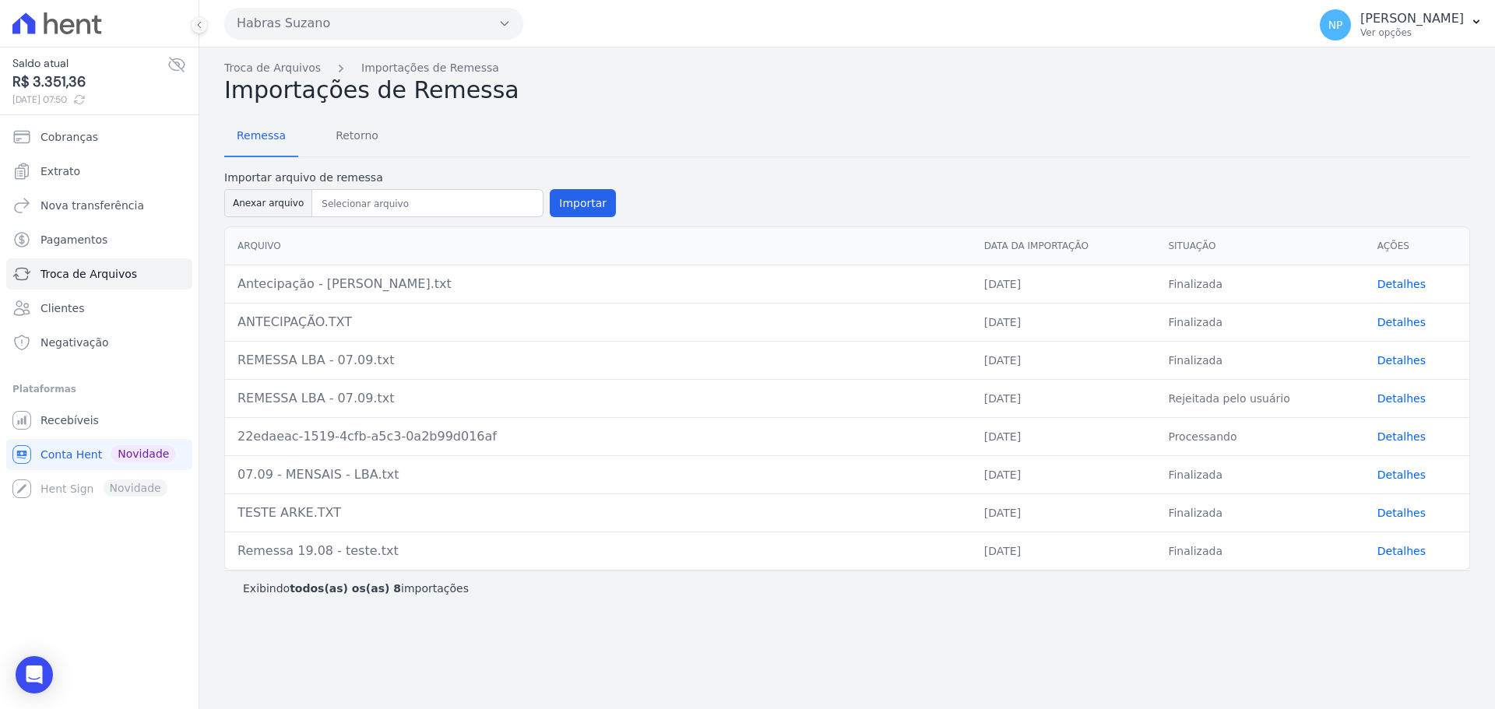
click at [1399, 283] on link "Detalhes" at bounding box center [1401, 284] width 48 height 12
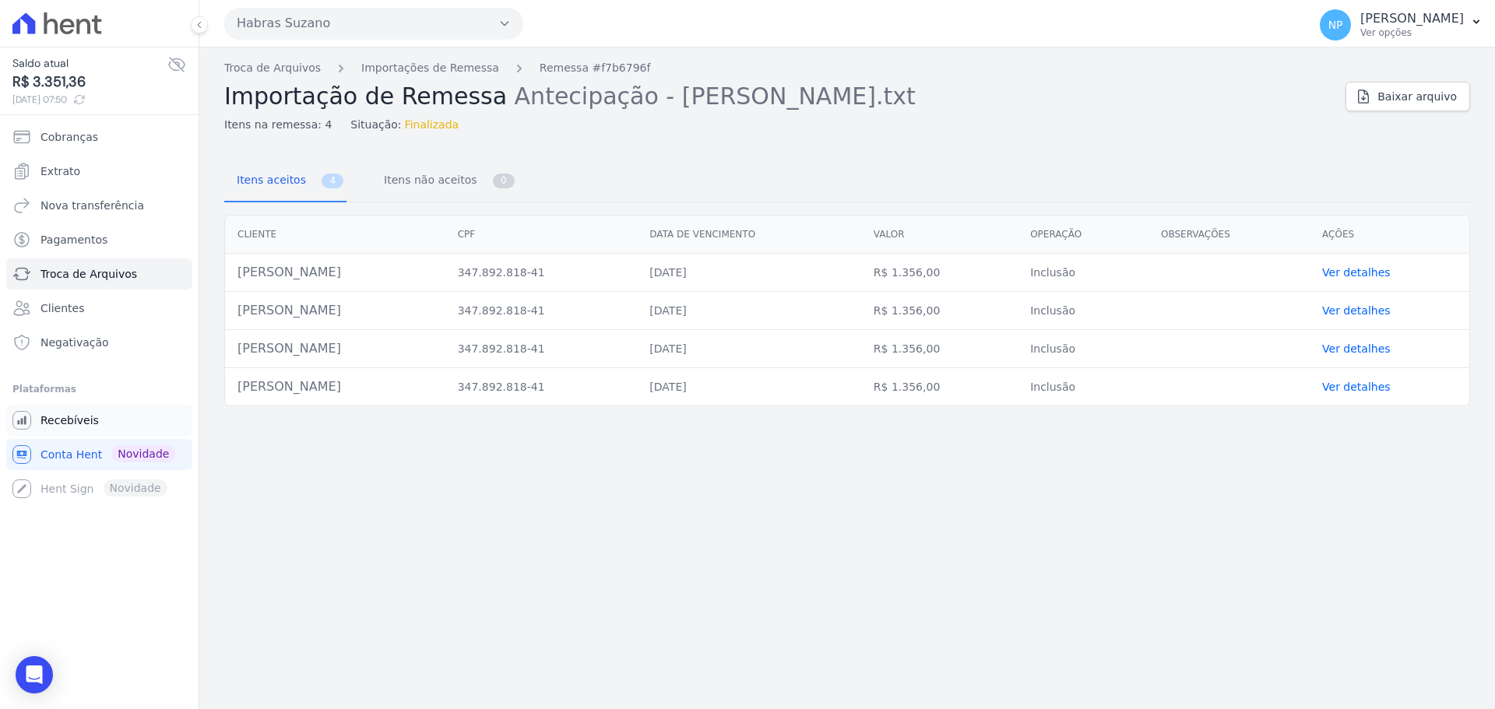
click at [58, 422] on span "Recebíveis" at bounding box center [69, 421] width 58 height 16
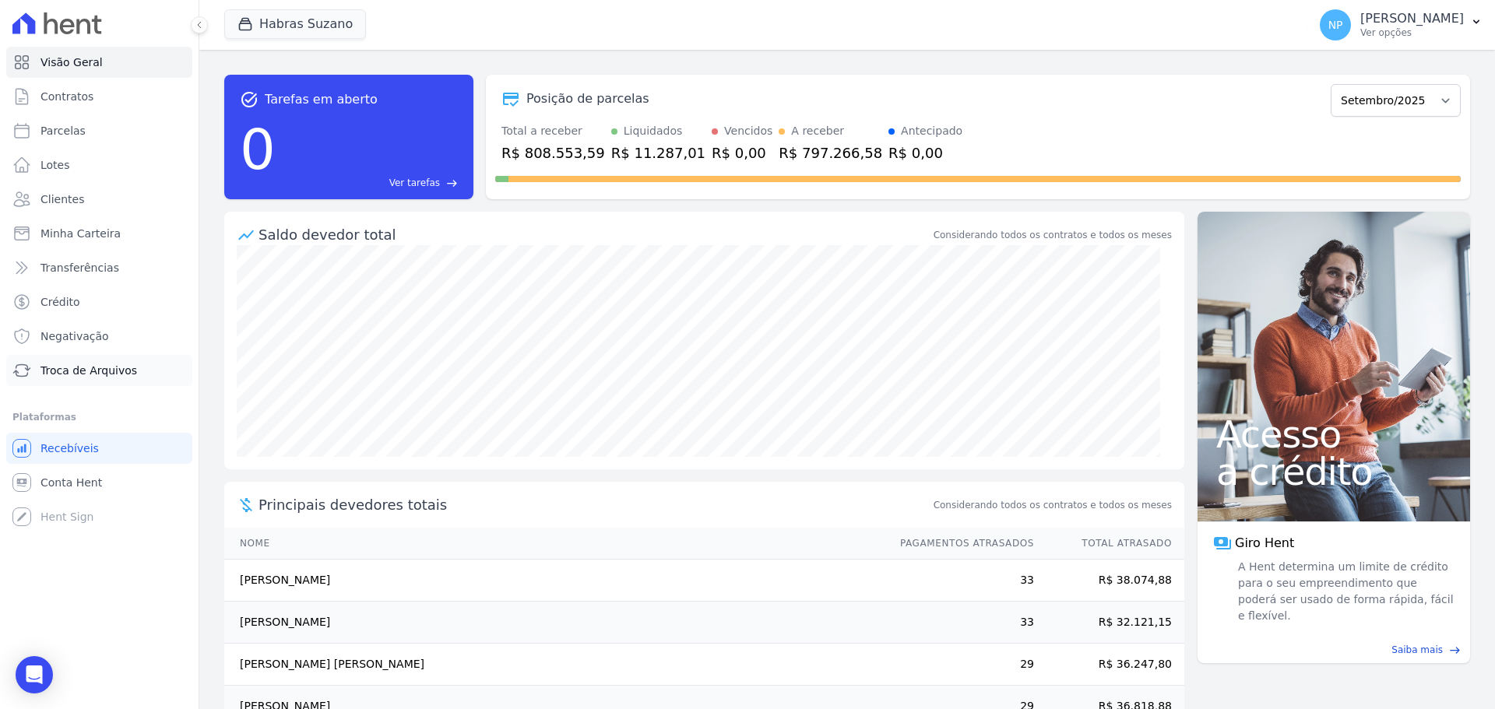
click at [88, 381] on link "Troca de Arquivos" at bounding box center [99, 370] width 186 height 31
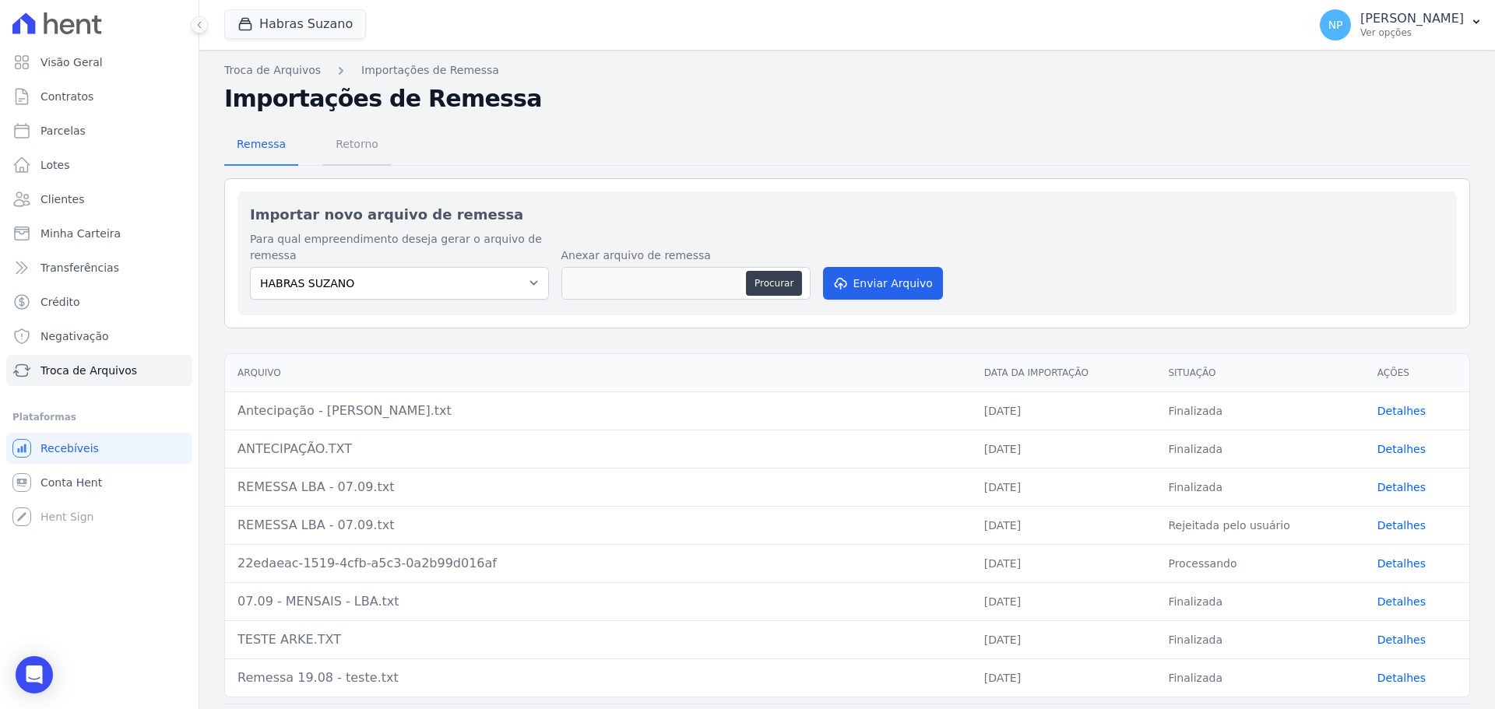
click at [350, 152] on span "Retorno" at bounding box center [357, 143] width 62 height 31
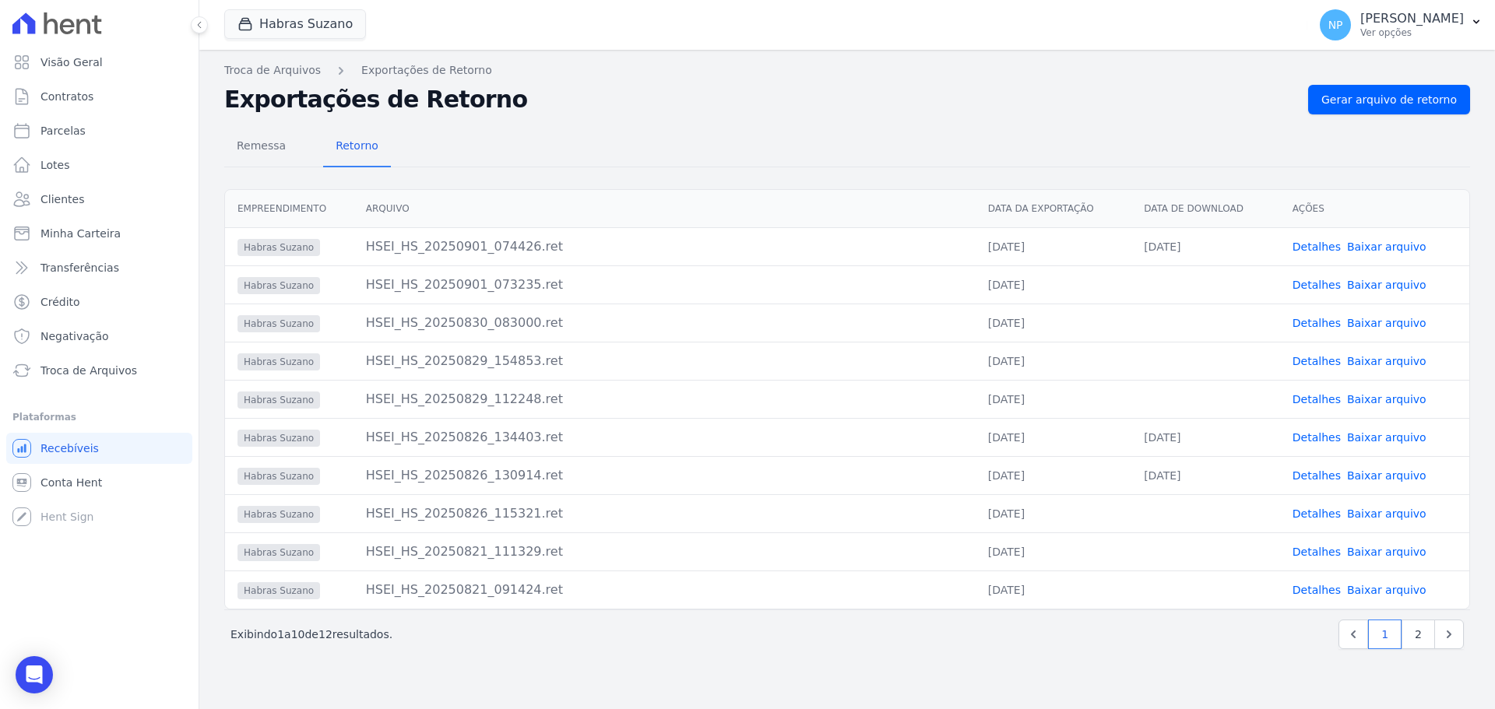
click at [1331, 247] on link "Detalhes" at bounding box center [1316, 247] width 48 height 12
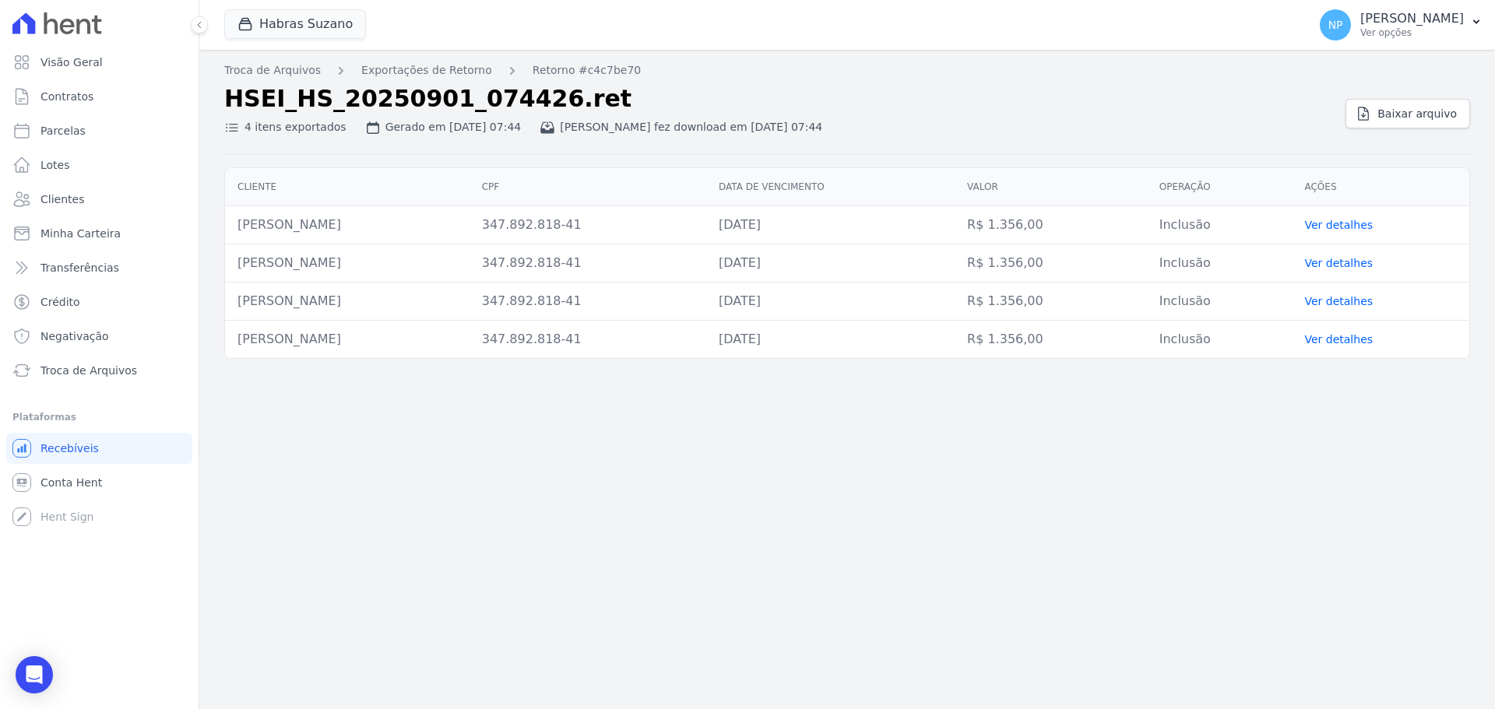
click at [1339, 227] on link "Ver detalhes" at bounding box center [1338, 225] width 69 height 12
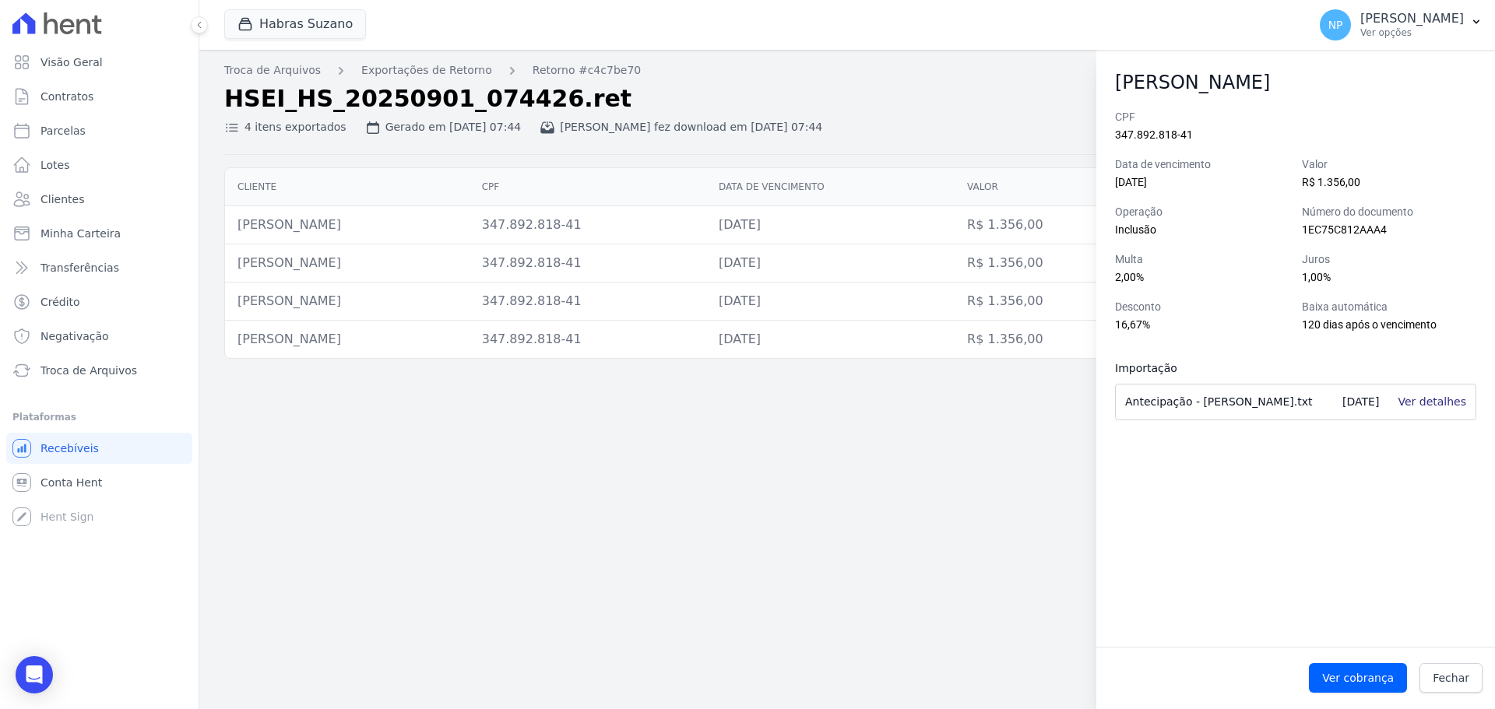
click at [1436, 399] on link "Ver detalhes" at bounding box center [1431, 401] width 69 height 12
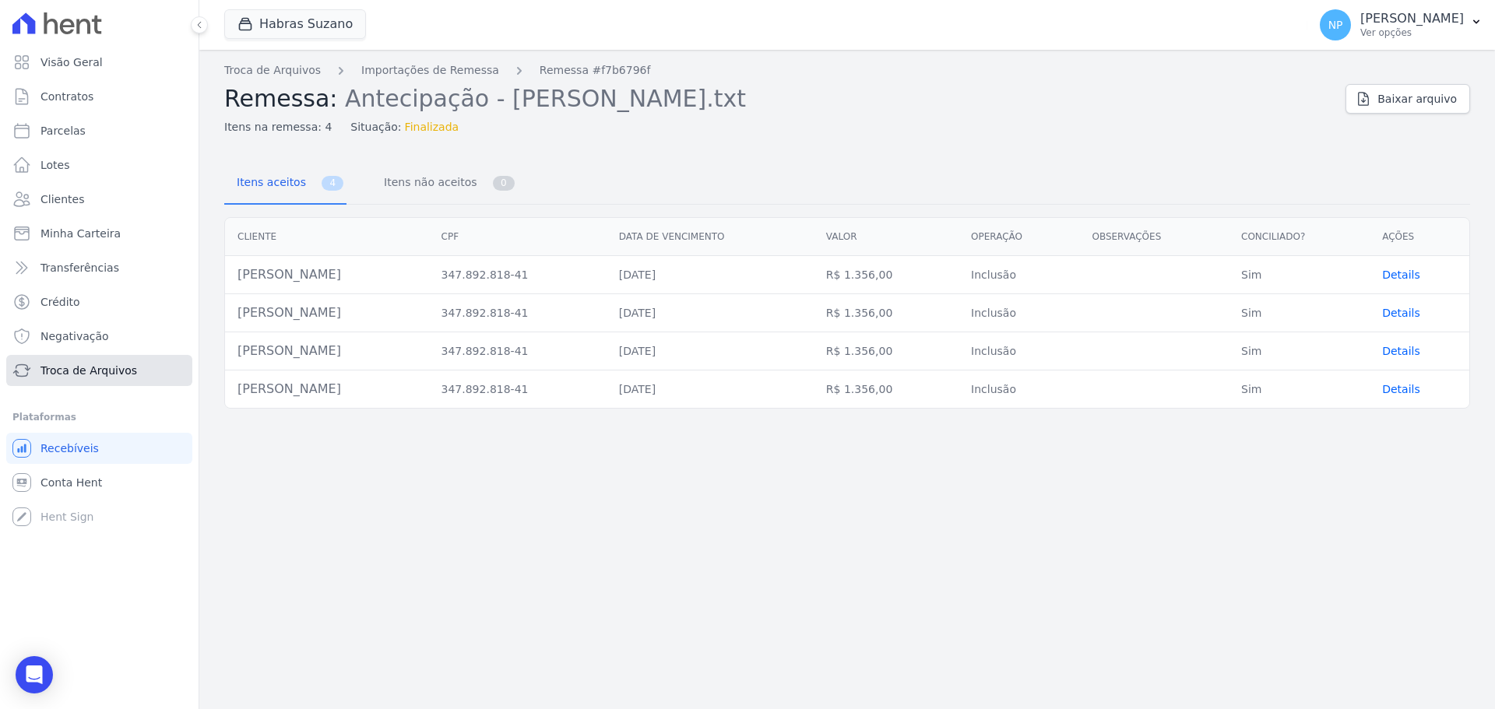
click at [104, 364] on span "Troca de Arquivos" at bounding box center [88, 371] width 97 height 16
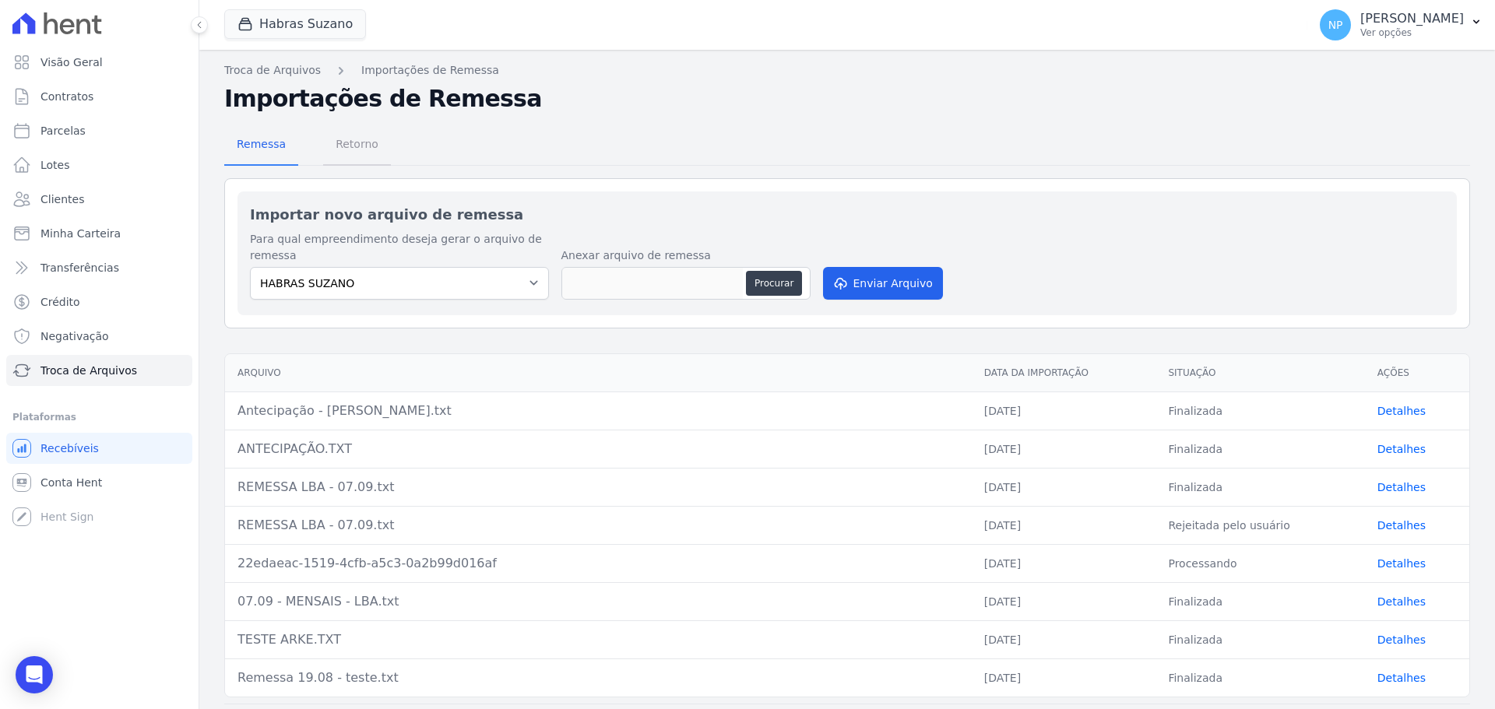
click at [338, 136] on span "Retorno" at bounding box center [357, 143] width 62 height 31
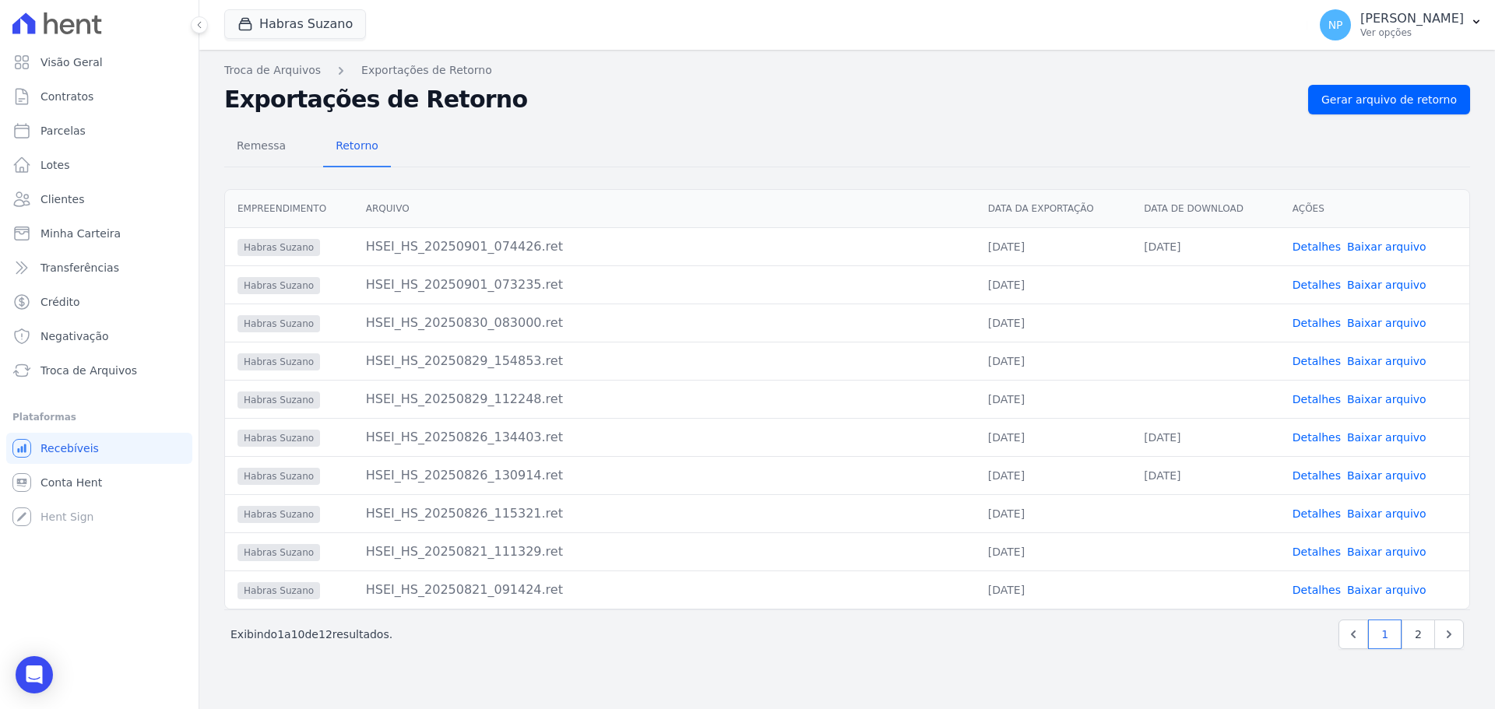
click at [1306, 248] on link "Detalhes" at bounding box center [1316, 247] width 48 height 12
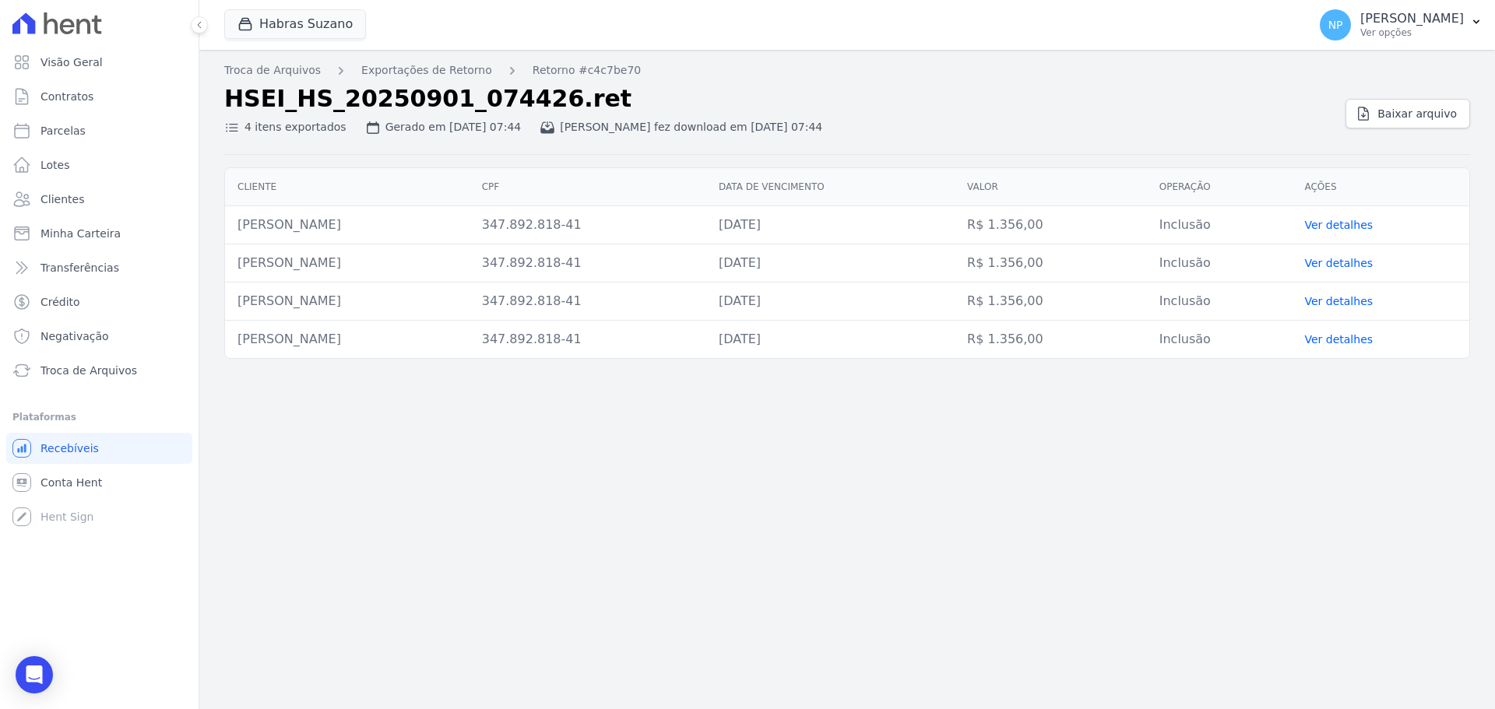
click at [1338, 227] on link "Ver detalhes" at bounding box center [1338, 225] width 69 height 12
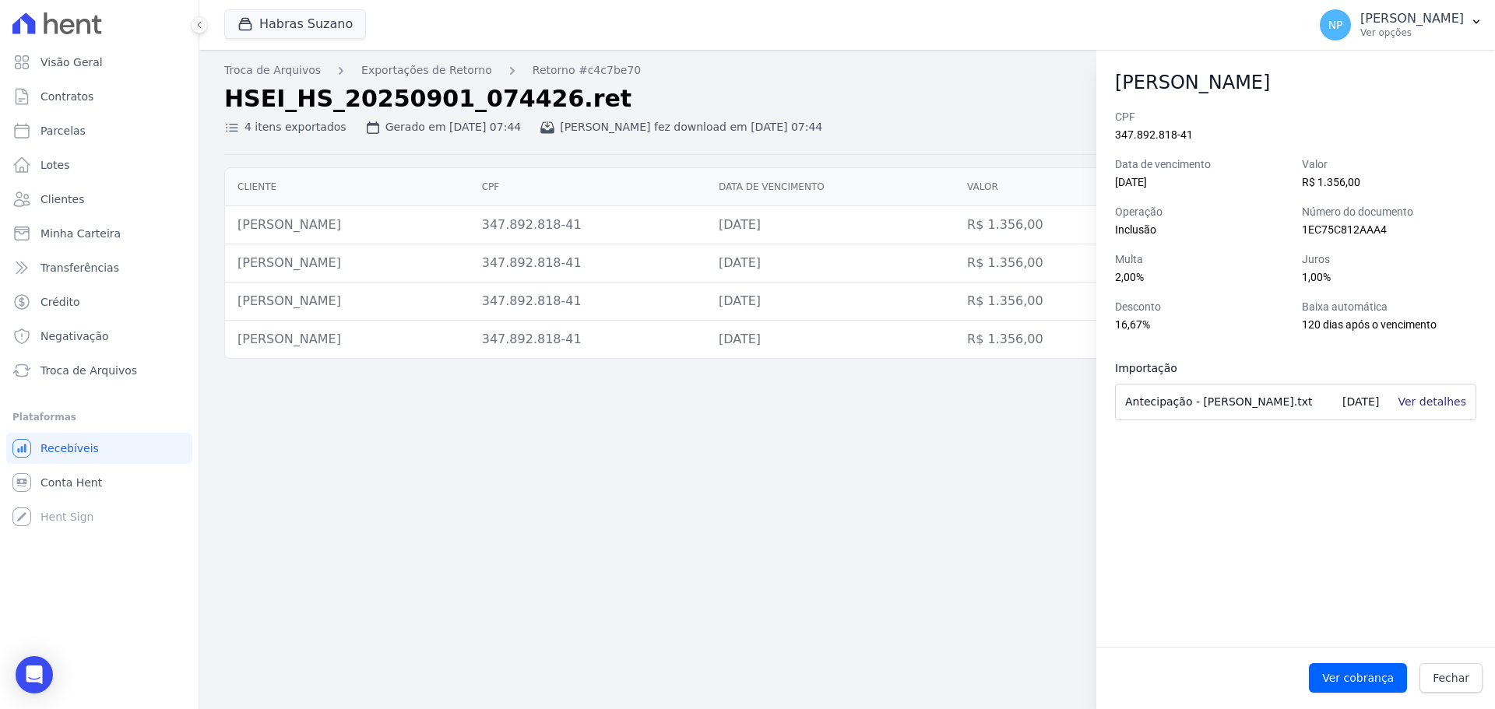
click at [1416, 399] on link "Ver detalhes" at bounding box center [1431, 401] width 69 height 12
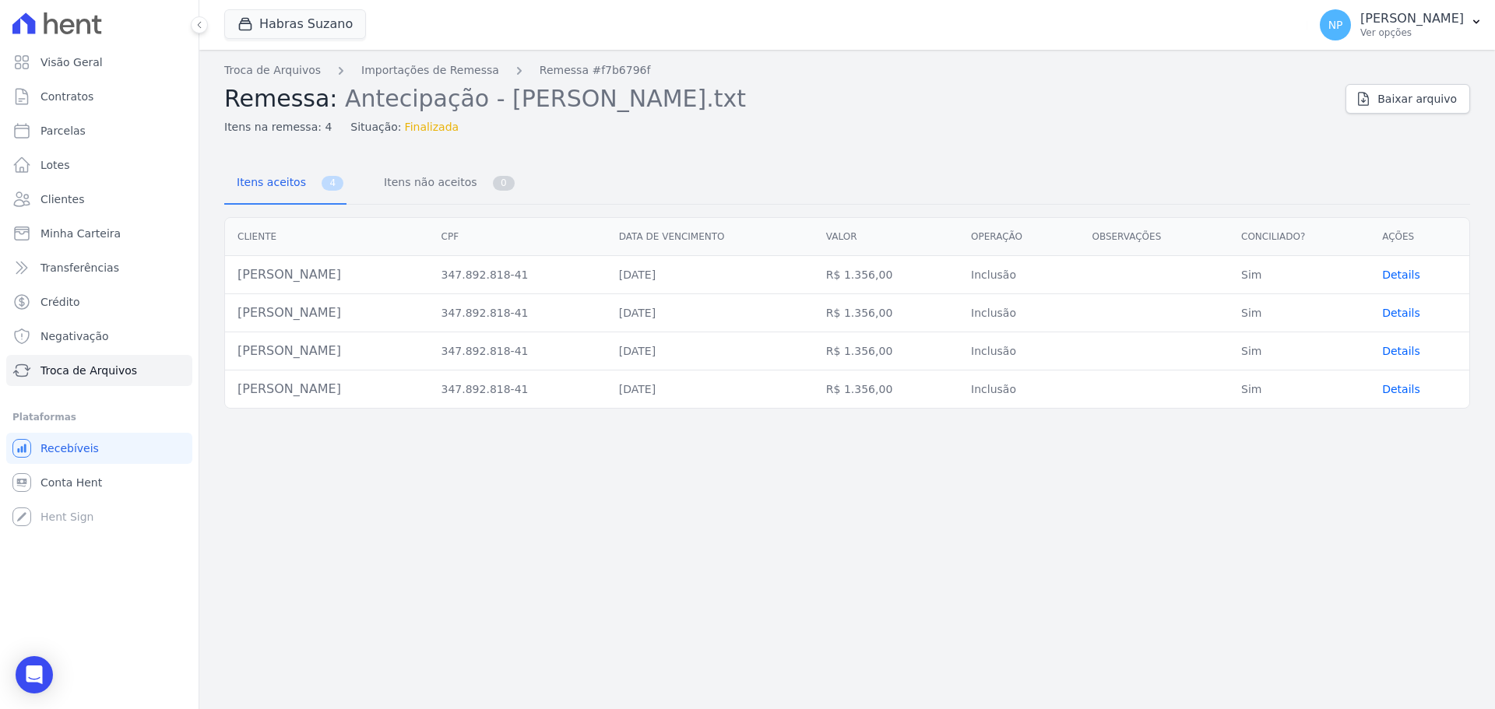
click at [1391, 276] on span "Details" at bounding box center [1401, 275] width 38 height 12
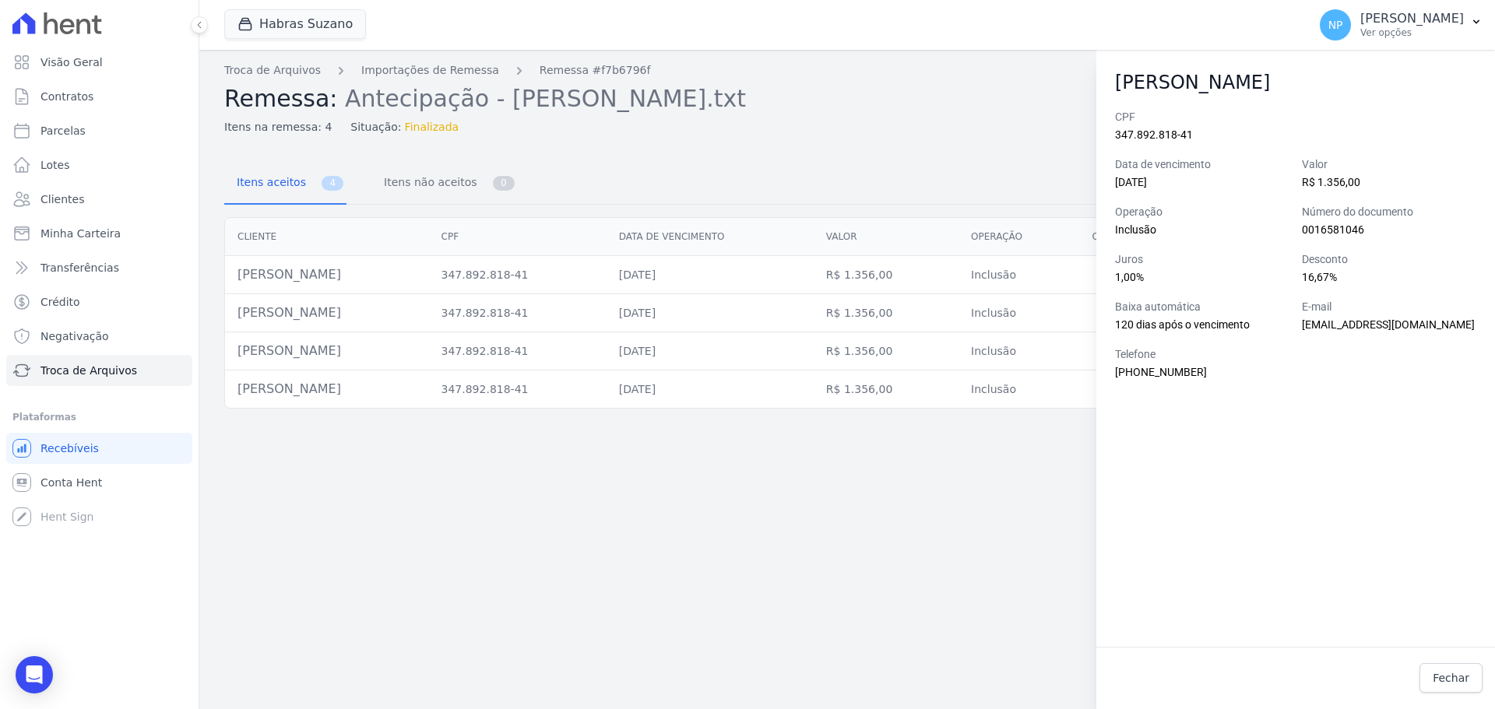
click at [315, 585] on div "Troca de Arquivos Importações de Remessa Remessa #f7b6796f Remessa: Antecipação…" at bounding box center [846, 379] width 1295 height 659
click at [1461, 670] on link "Fechar" at bounding box center [1450, 678] width 63 height 30
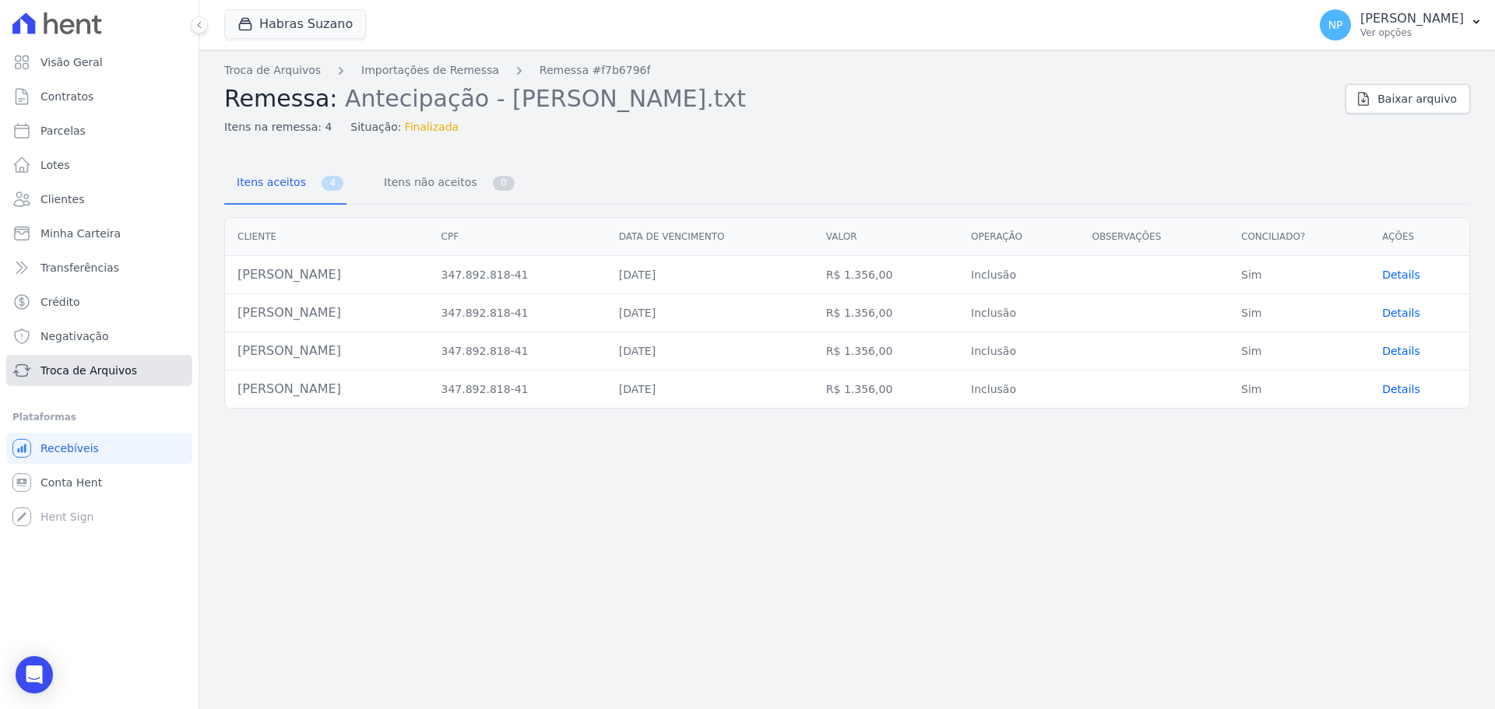
click at [107, 363] on span "Troca de Arquivos" at bounding box center [88, 371] width 97 height 16
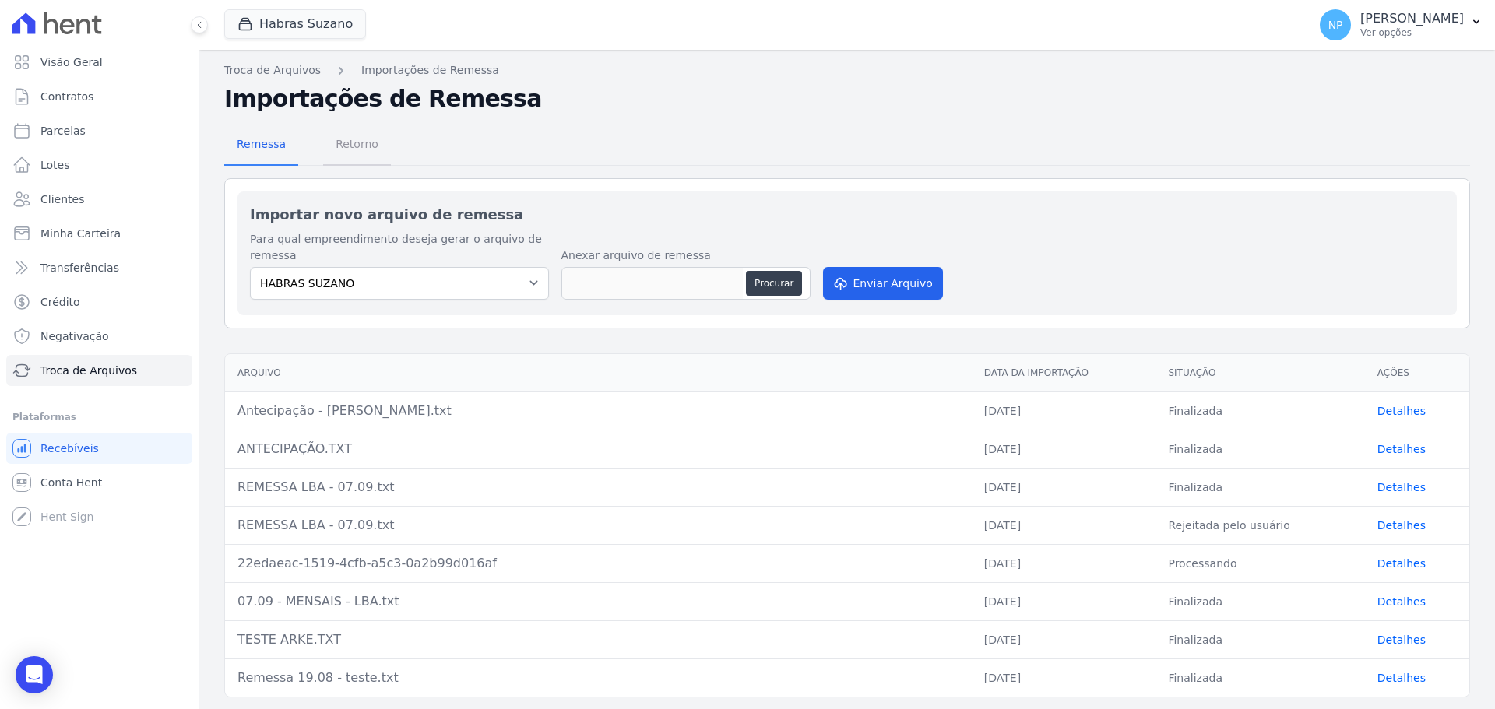
click at [330, 137] on span "Retorno" at bounding box center [357, 143] width 62 height 31
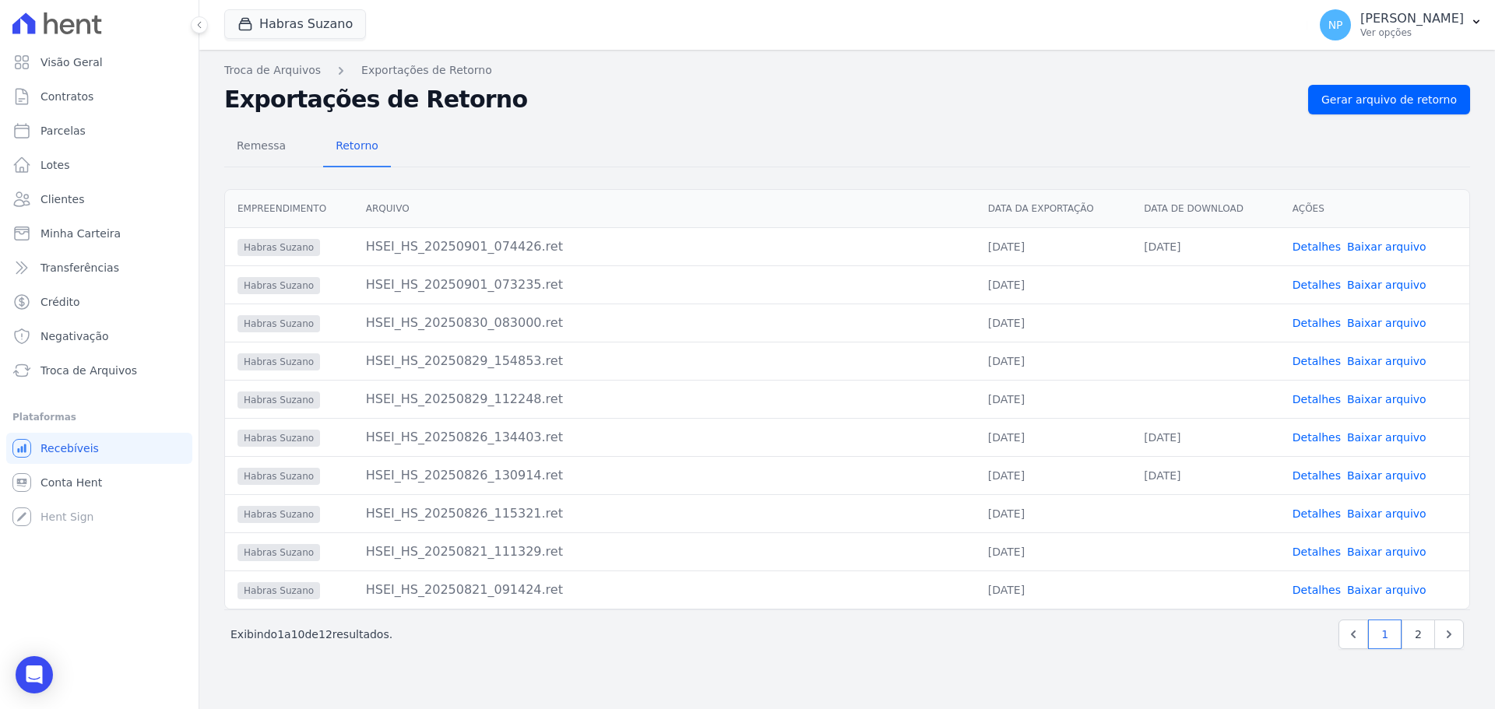
click at [1314, 246] on link "Detalhes" at bounding box center [1316, 247] width 48 height 12
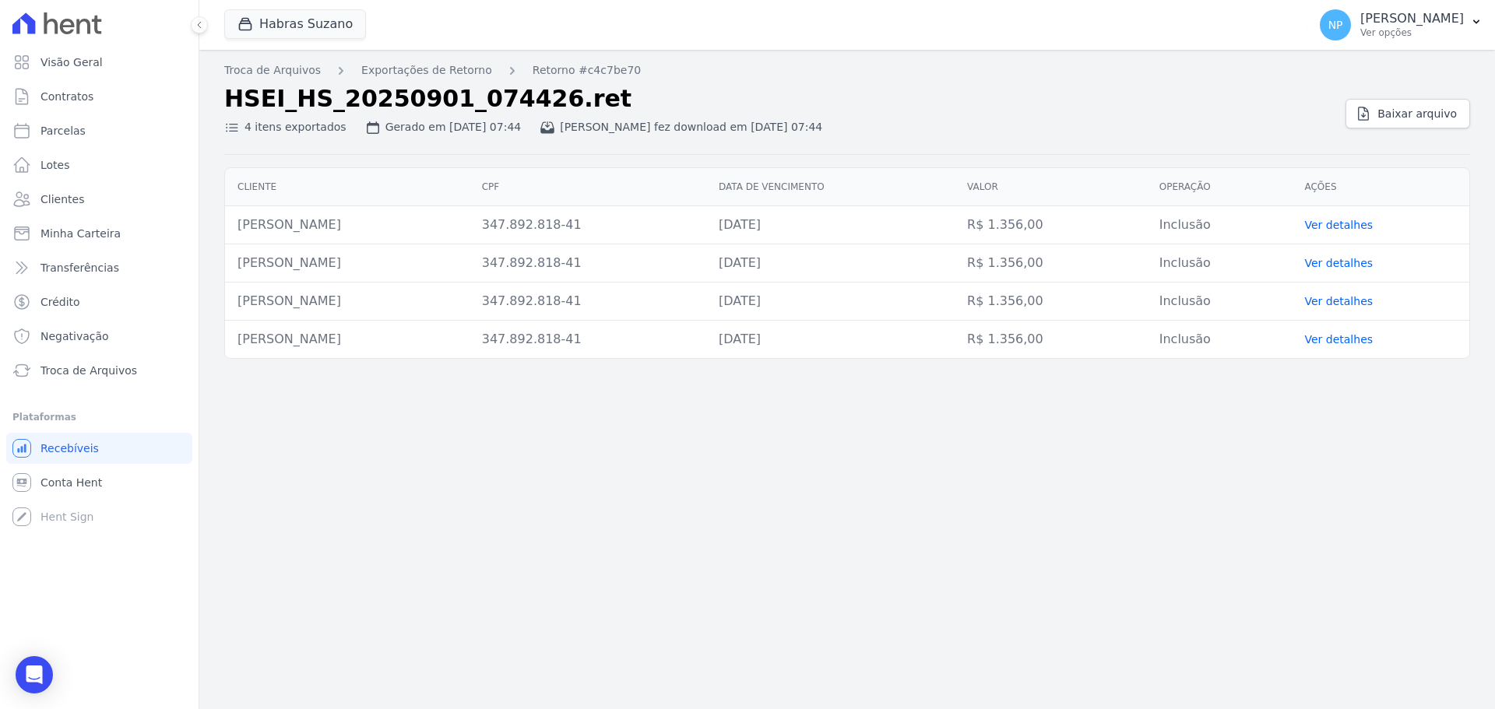
click at [1347, 224] on link "Ver detalhes" at bounding box center [1338, 225] width 69 height 12
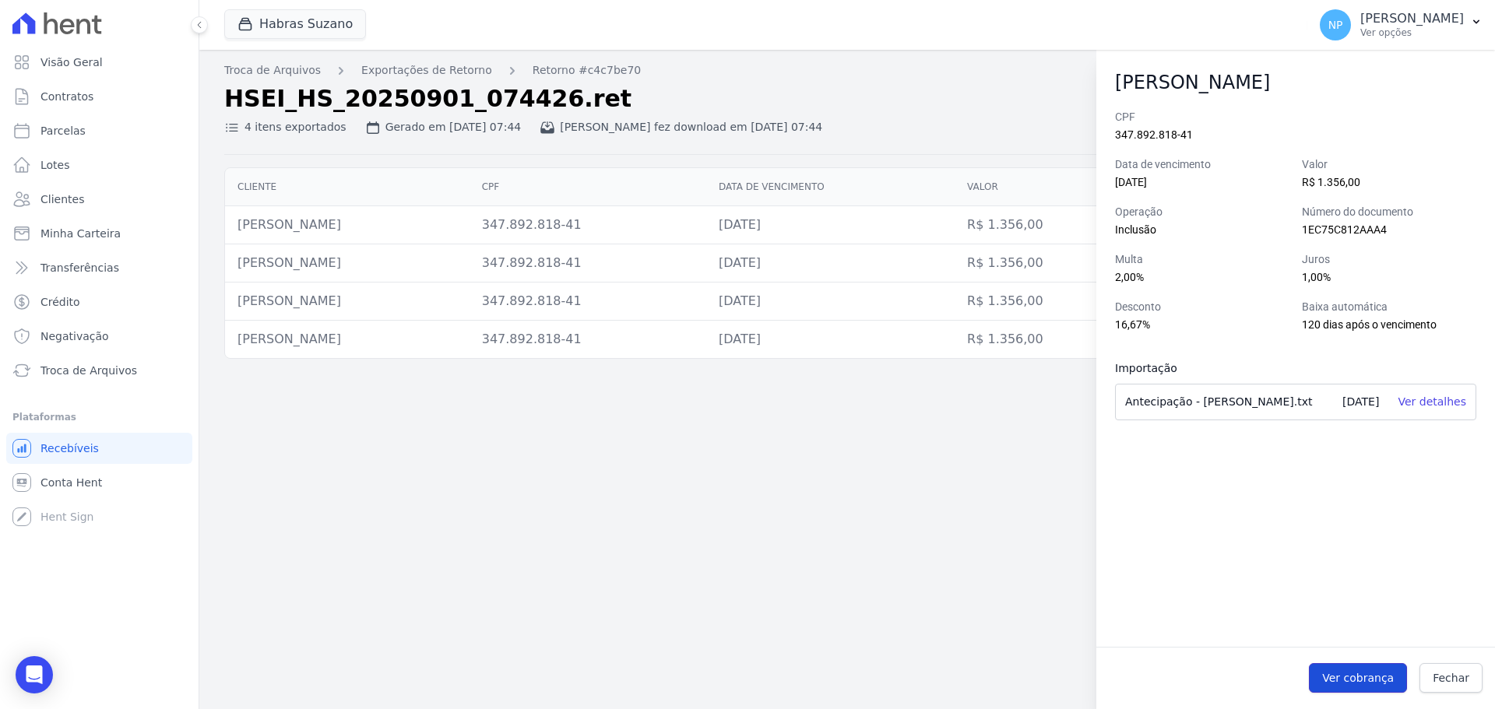
click at [1381, 674] on span "Ver cobrança" at bounding box center [1358, 678] width 72 height 16
drag, startPoint x: 311, startPoint y: 225, endPoint x: 241, endPoint y: 223, distance: 70.1
click at [241, 223] on td "[PERSON_NAME] [PERSON_NAME]" at bounding box center [347, 225] width 244 height 38
copy td "[PERSON_NAME] [PERSON_NAME]"
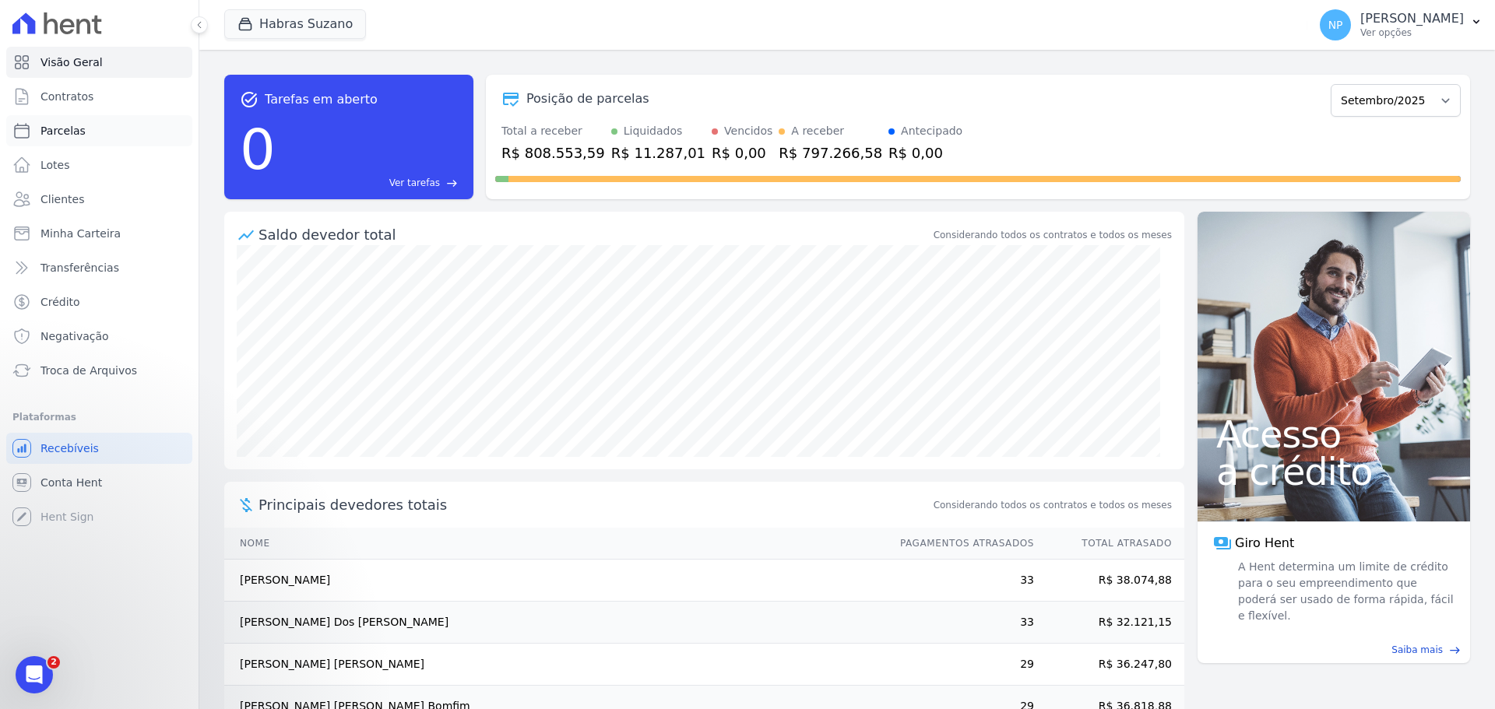
click at [80, 126] on span "Parcelas" at bounding box center [62, 131] width 45 height 16
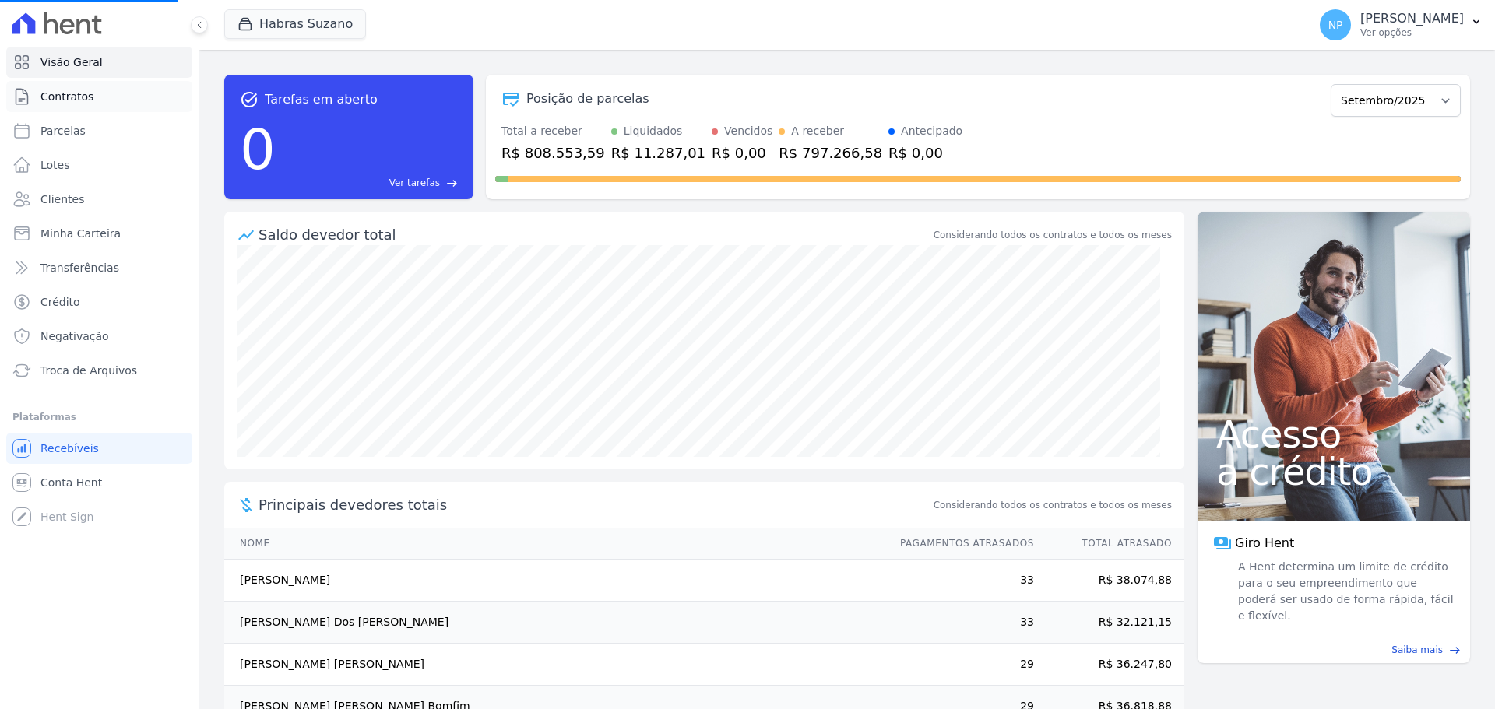
select select
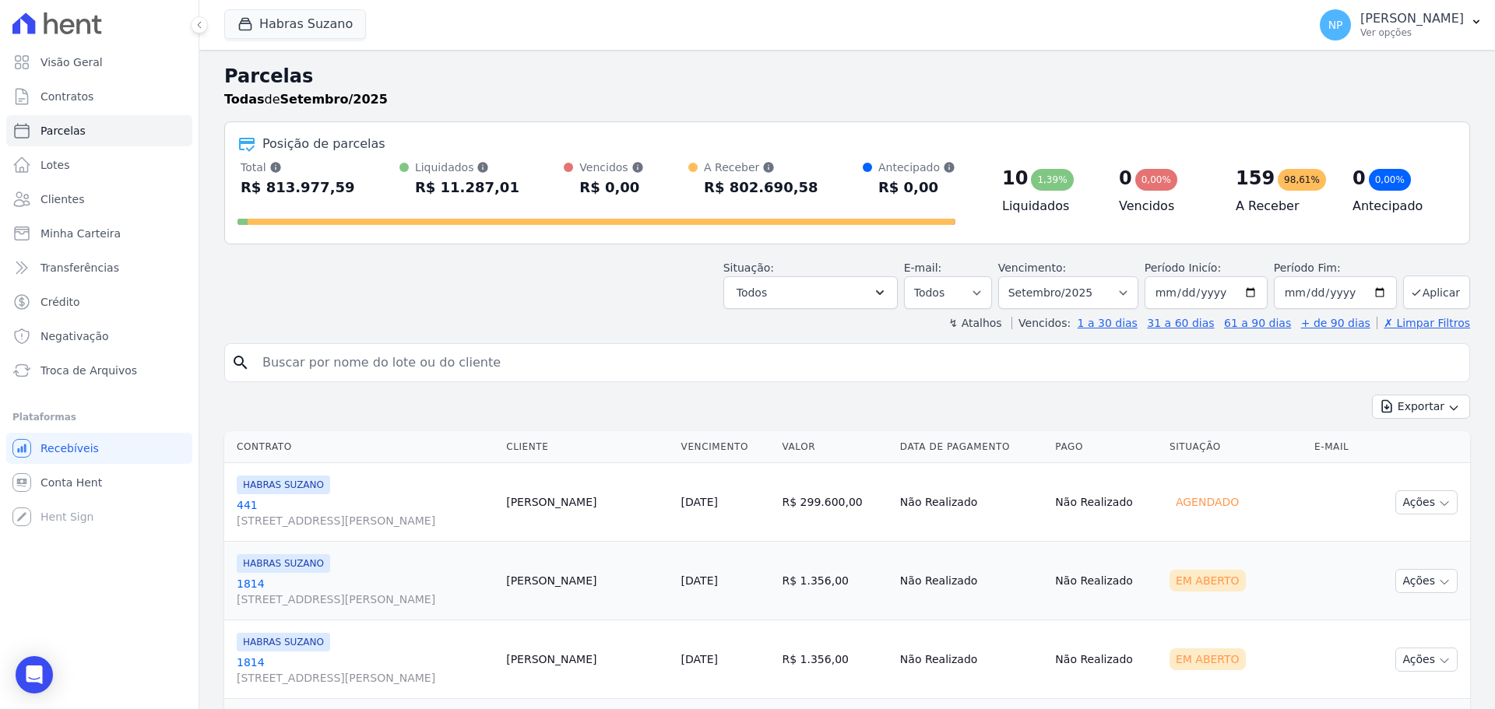
click at [426, 371] on input "search" at bounding box center [858, 362] width 1210 height 31
paste input "[PERSON_NAME] [PERSON_NAME]"
type input "[PERSON_NAME] [PERSON_NAME]"
select select
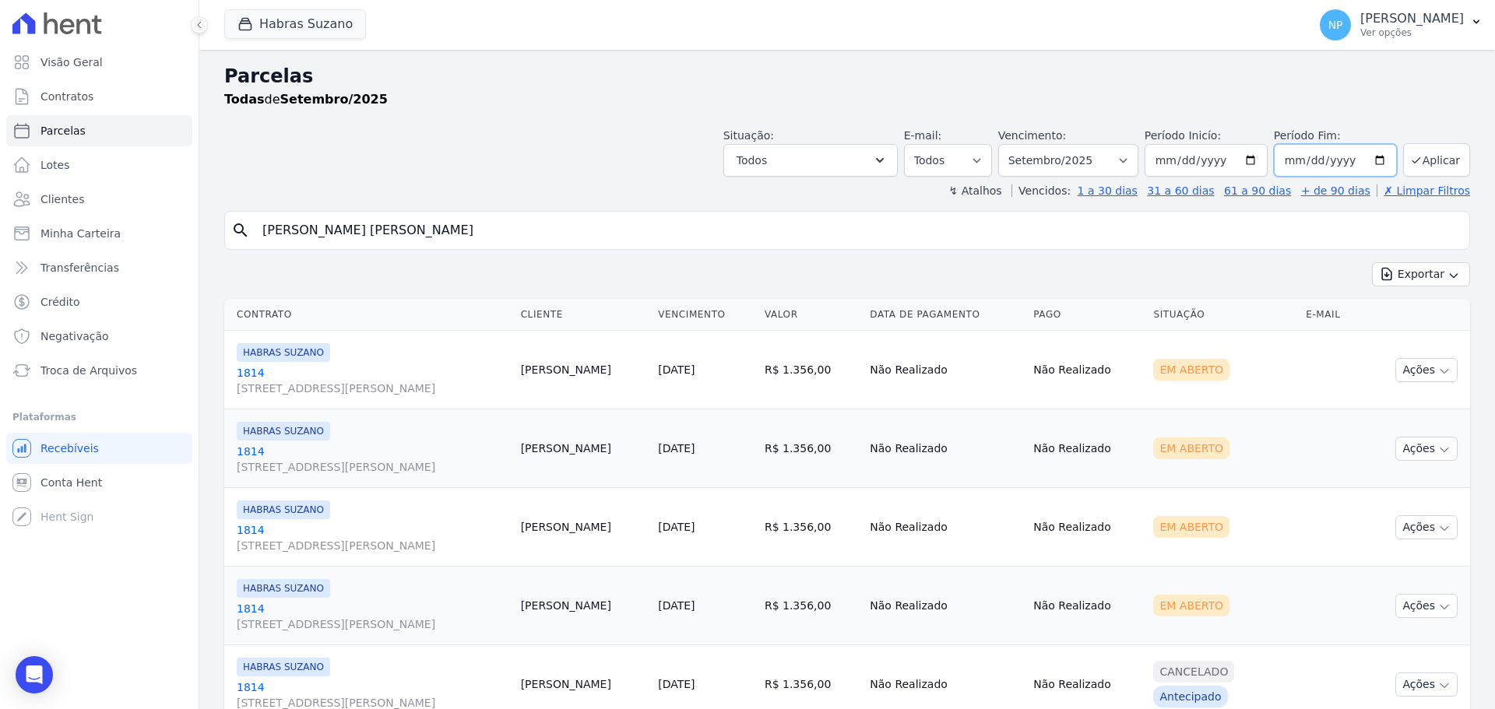
click at [1351, 156] on input "2025-09-30" at bounding box center [1335, 160] width 123 height 33
click at [1362, 160] on input "2025-09-30" at bounding box center [1335, 160] width 123 height 33
click at [1336, 163] on input "2025-09-30" at bounding box center [1335, 160] width 123 height 33
type input "[DATE]"
click at [1426, 161] on button "Aplicar" at bounding box center [1436, 159] width 67 height 33
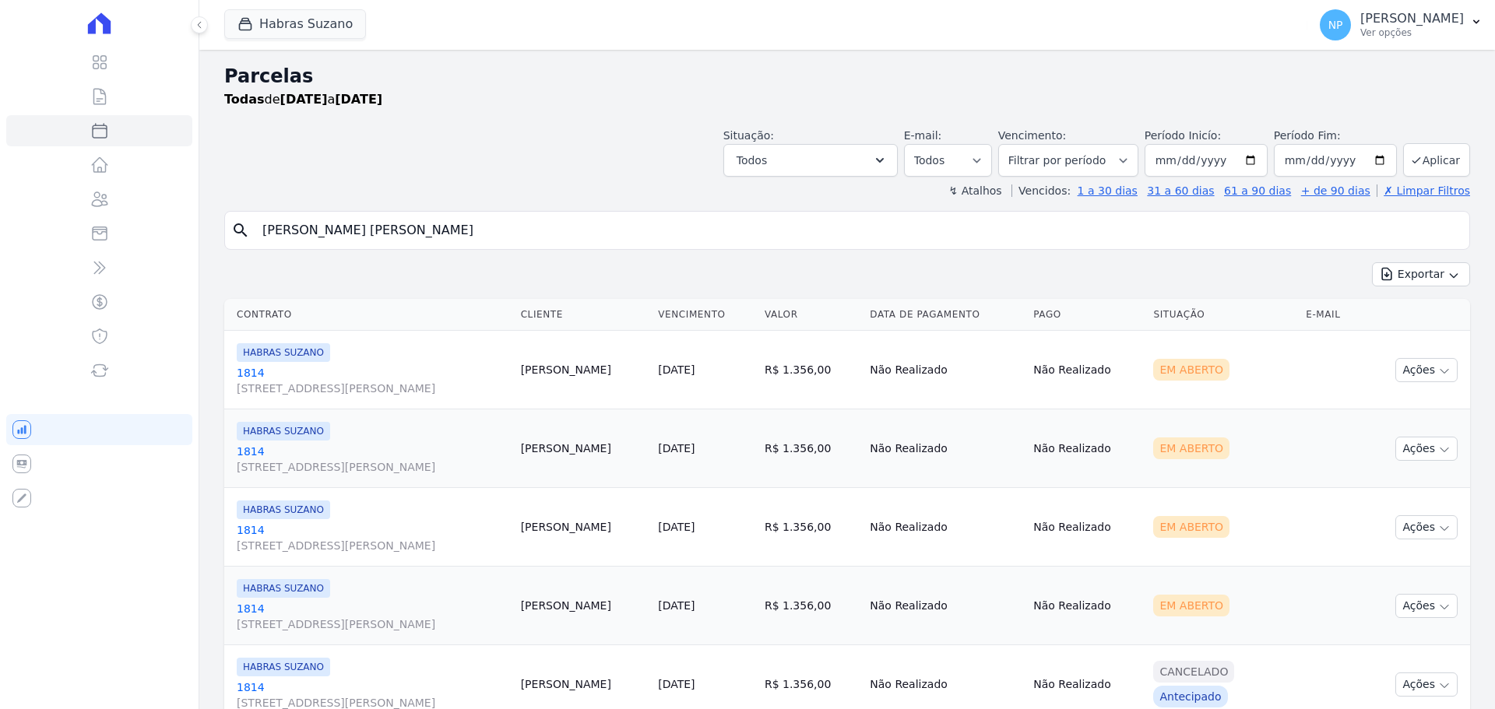
select select
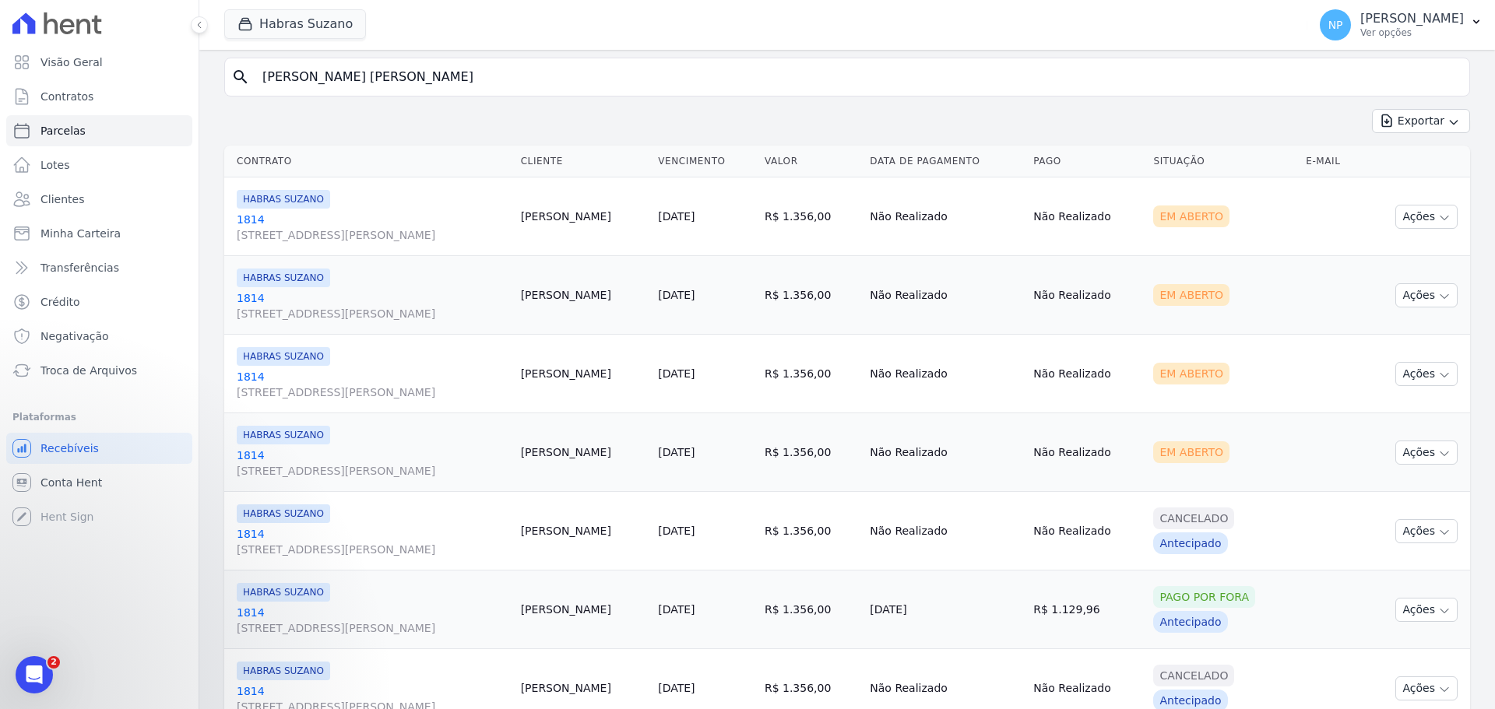
scroll to position [234, 0]
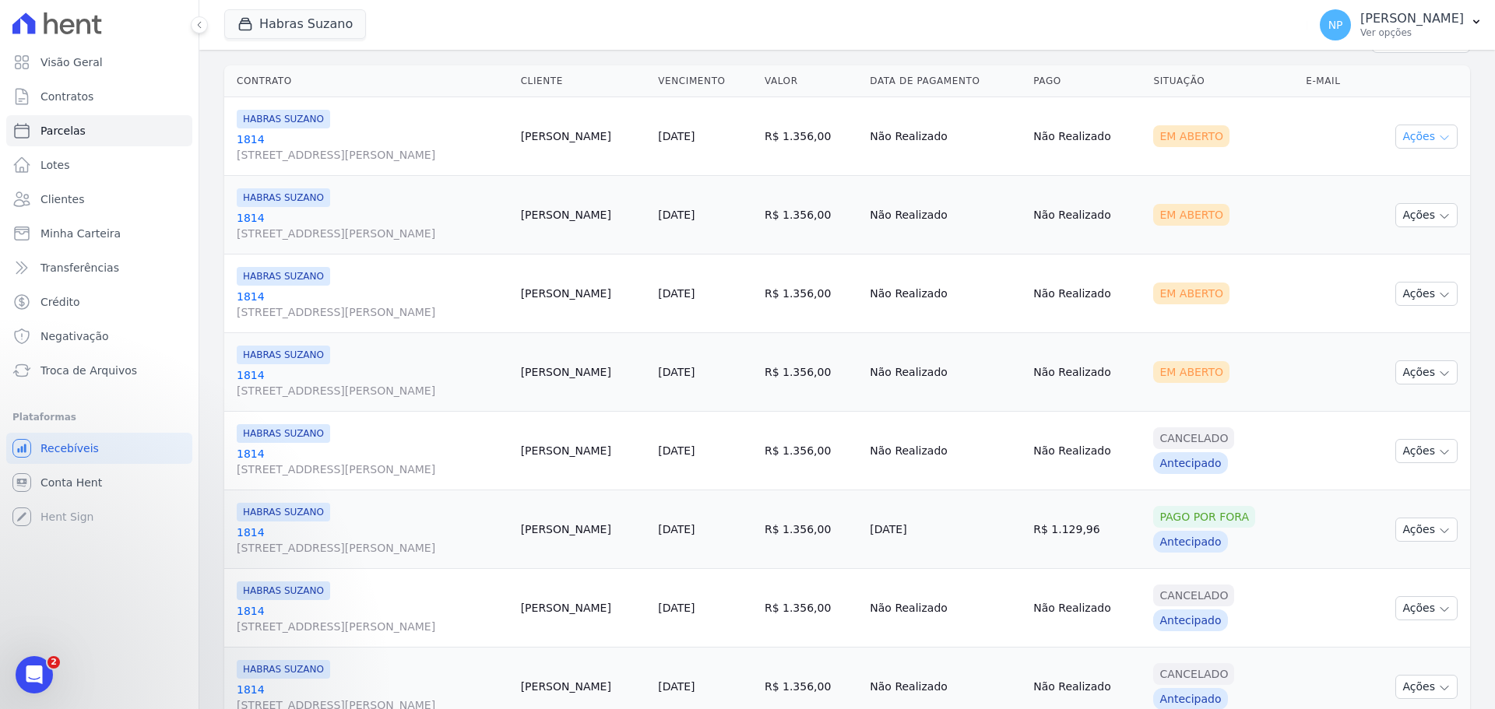
click at [1409, 135] on button "Ações" at bounding box center [1426, 137] width 62 height 24
click at [1392, 168] on link "Ver boleto" at bounding box center [1419, 172] width 149 height 29
